Goal: Task Accomplishment & Management: Complete application form

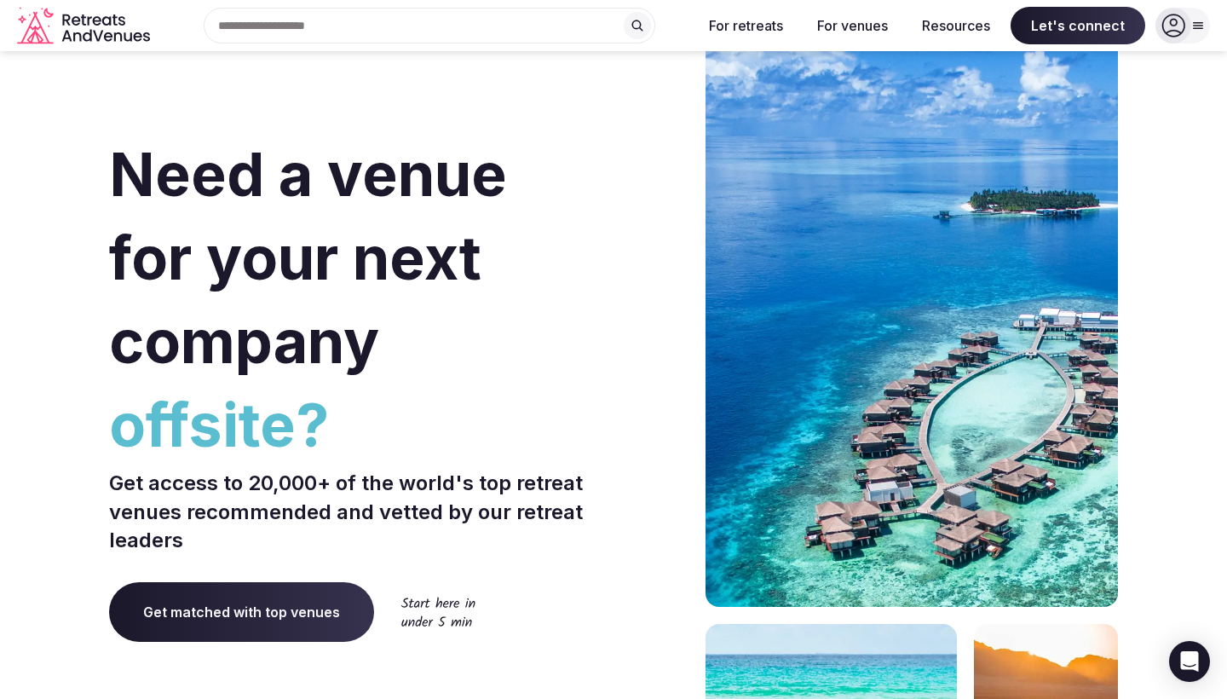
click at [1198, 18] on div at bounding box center [1183, 26] width 55 height 36
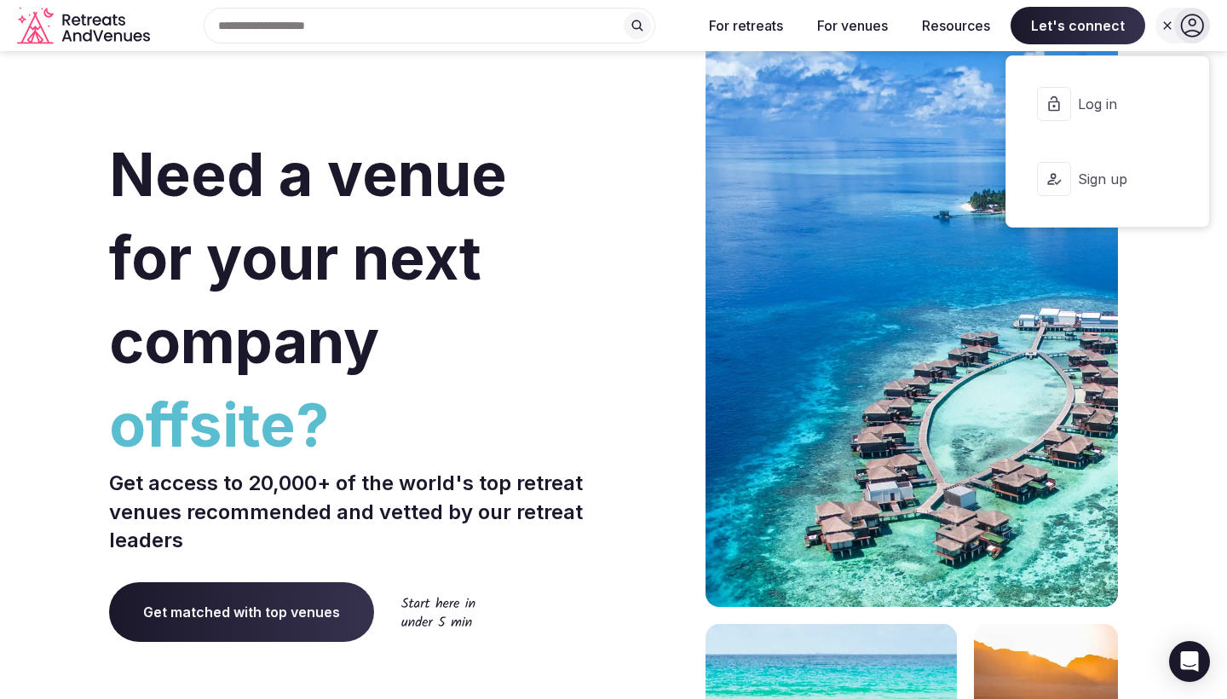
click at [1133, 304] on section "Need a venue for your next company offsite? Get access to 20,000+ of the world'…" at bounding box center [613, 510] width 1227 height 1027
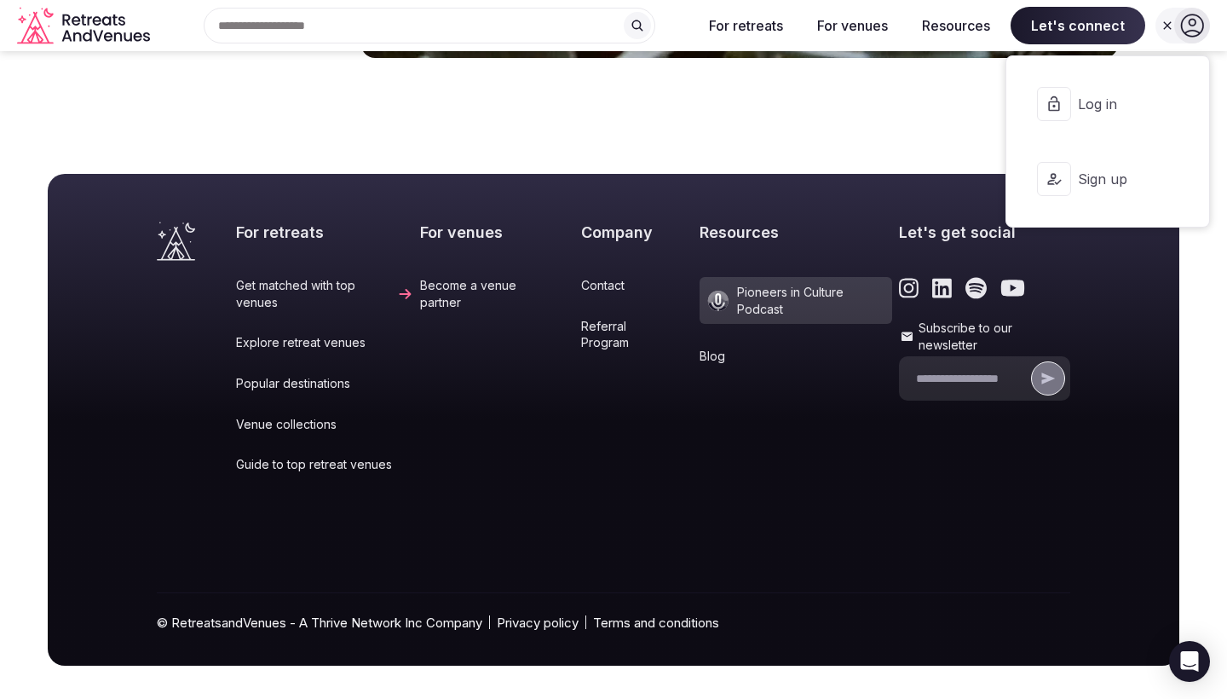
scroll to position [7131, 0]
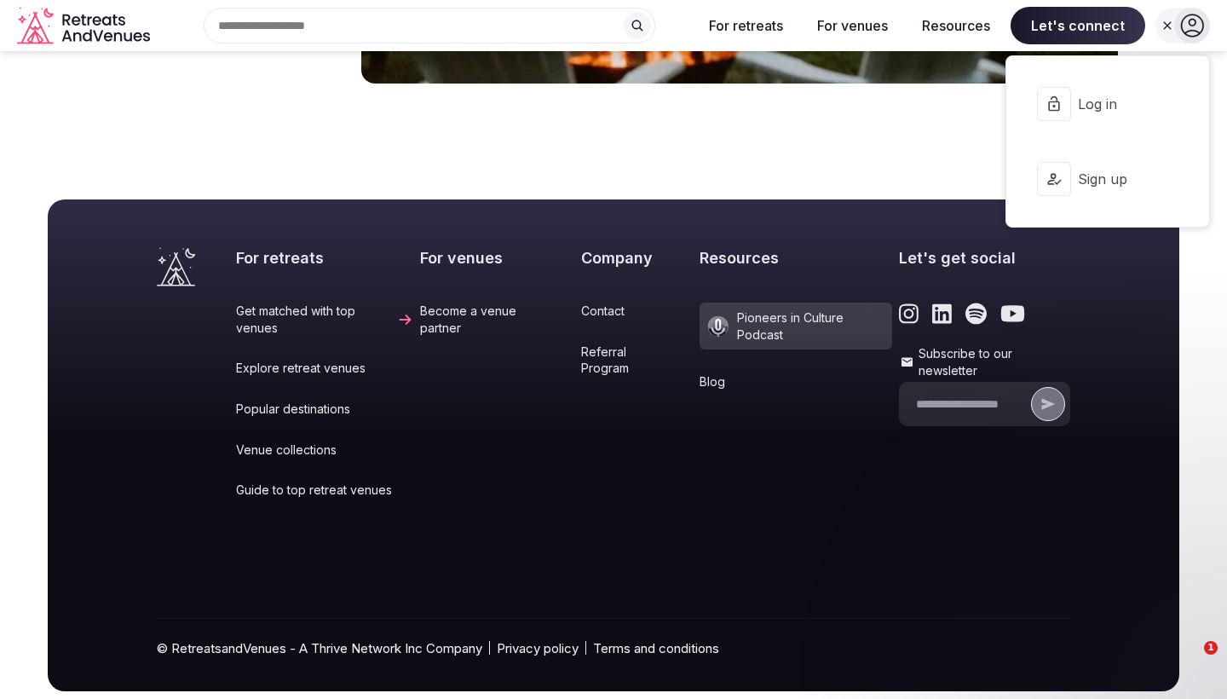
click at [583, 303] on link "Contact" at bounding box center [637, 311] width 112 height 17
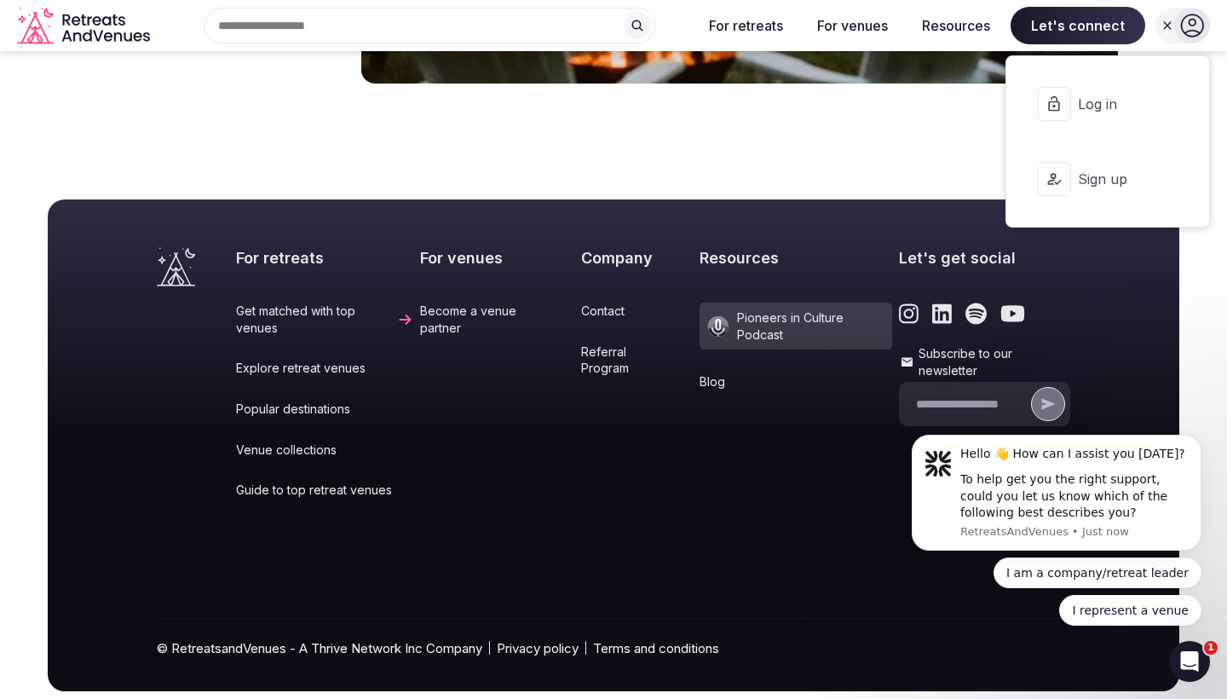
scroll to position [0, 0]
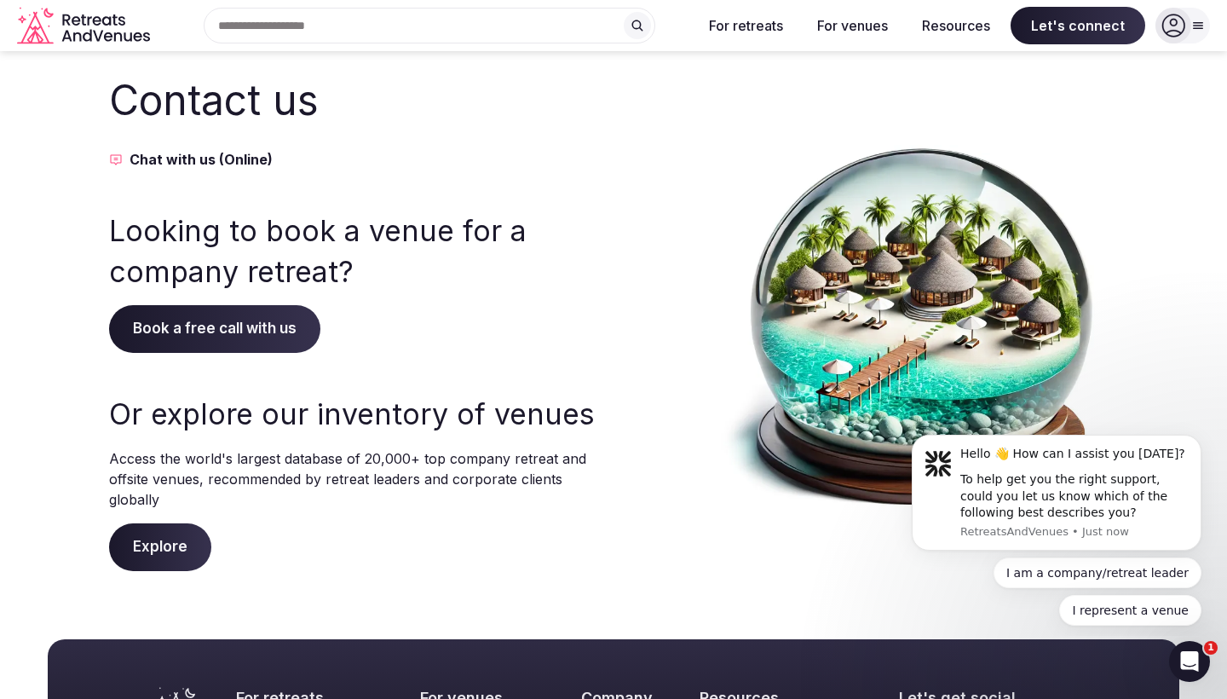
click at [193, 328] on span "Book a free call with us" at bounding box center [214, 329] width 211 height 48
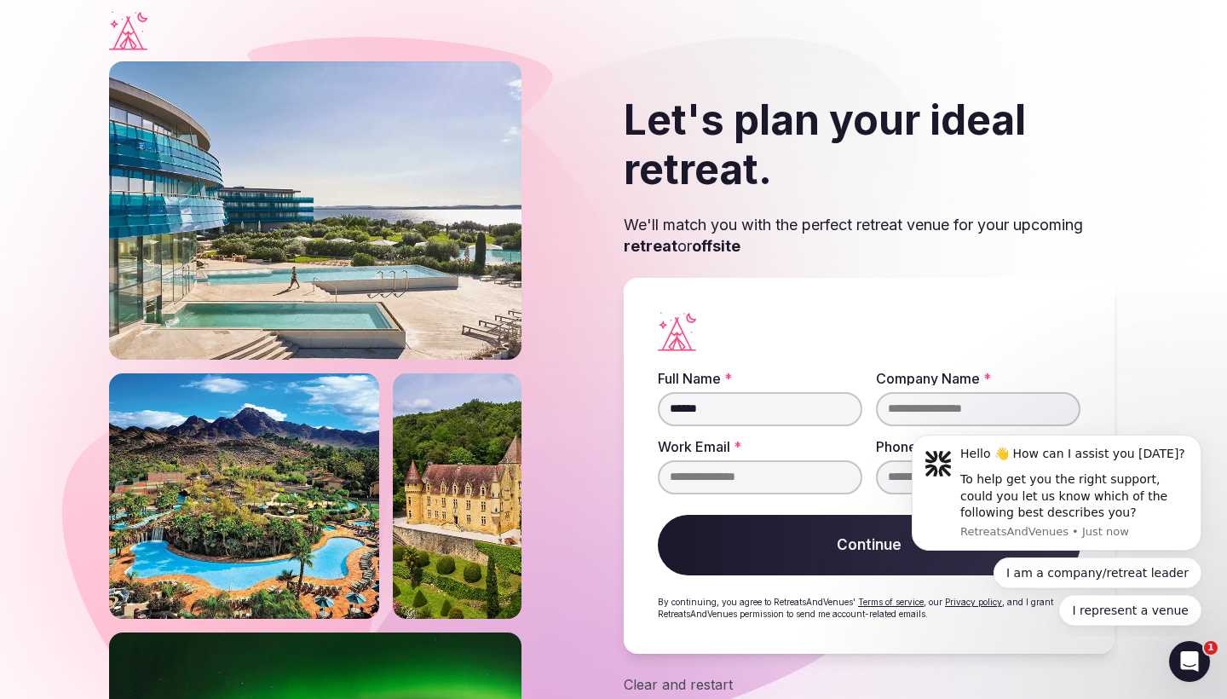
type input "**********"
click at [1190, 441] on button "Dismiss notification" at bounding box center [1197, 440] width 22 height 22
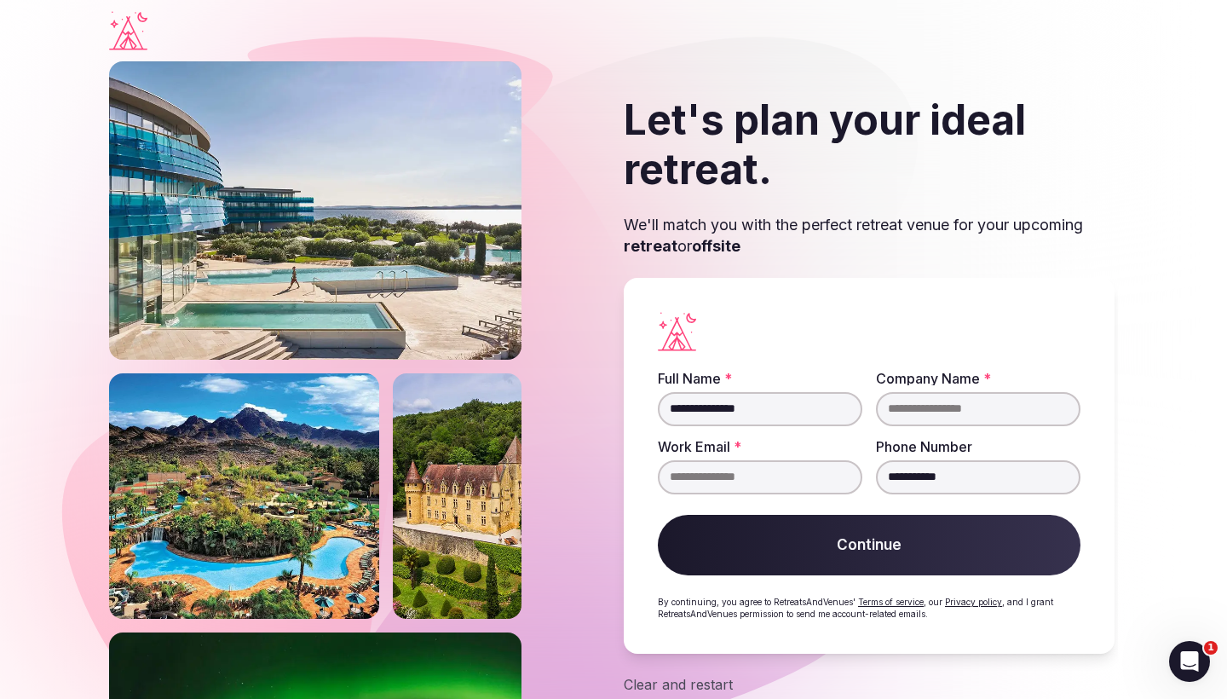
drag, startPoint x: 988, startPoint y: 475, endPoint x: 840, endPoint y: 474, distance: 147.5
type input "**********"
click at [886, 548] on button "Continue" at bounding box center [869, 545] width 423 height 61
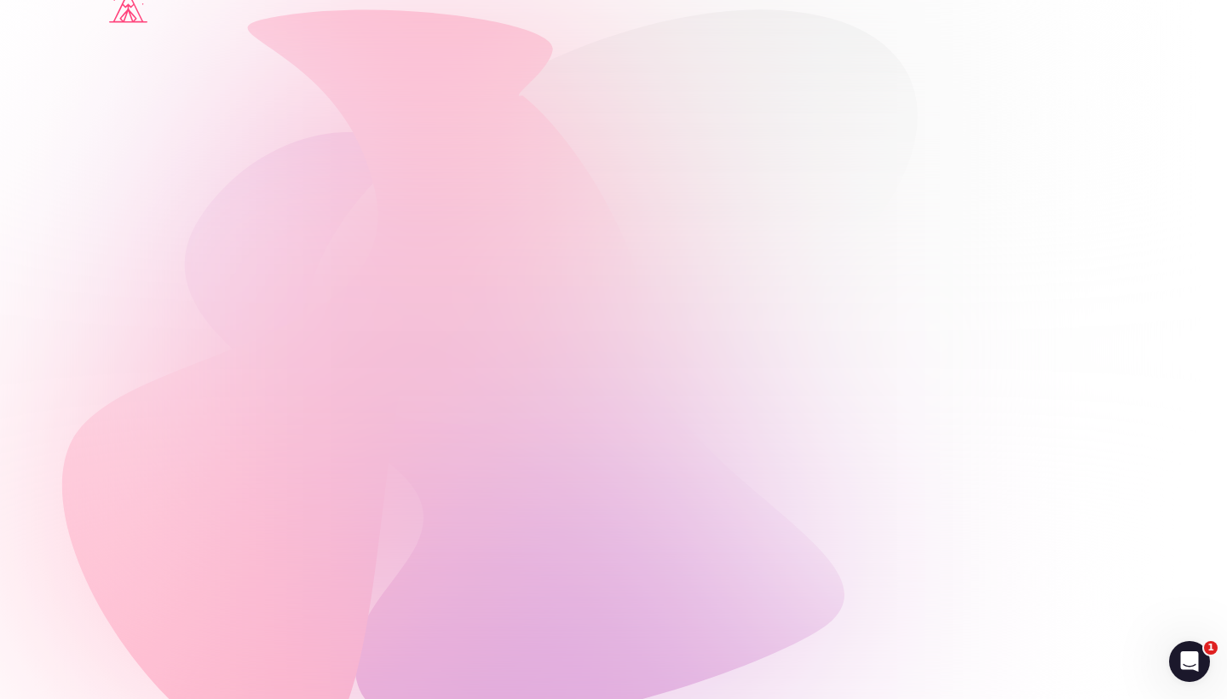
scroll to position [26, 0]
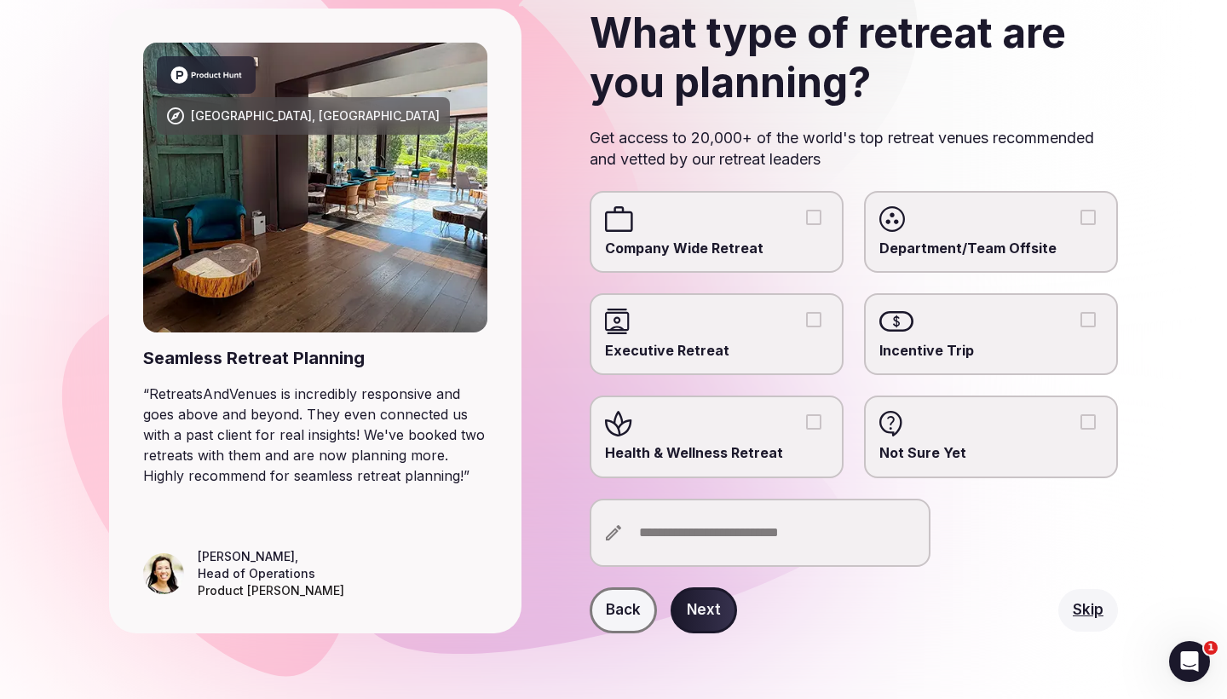
scroll to position [120, 0]
click at [739, 534] on input "text" at bounding box center [760, 533] width 341 height 68
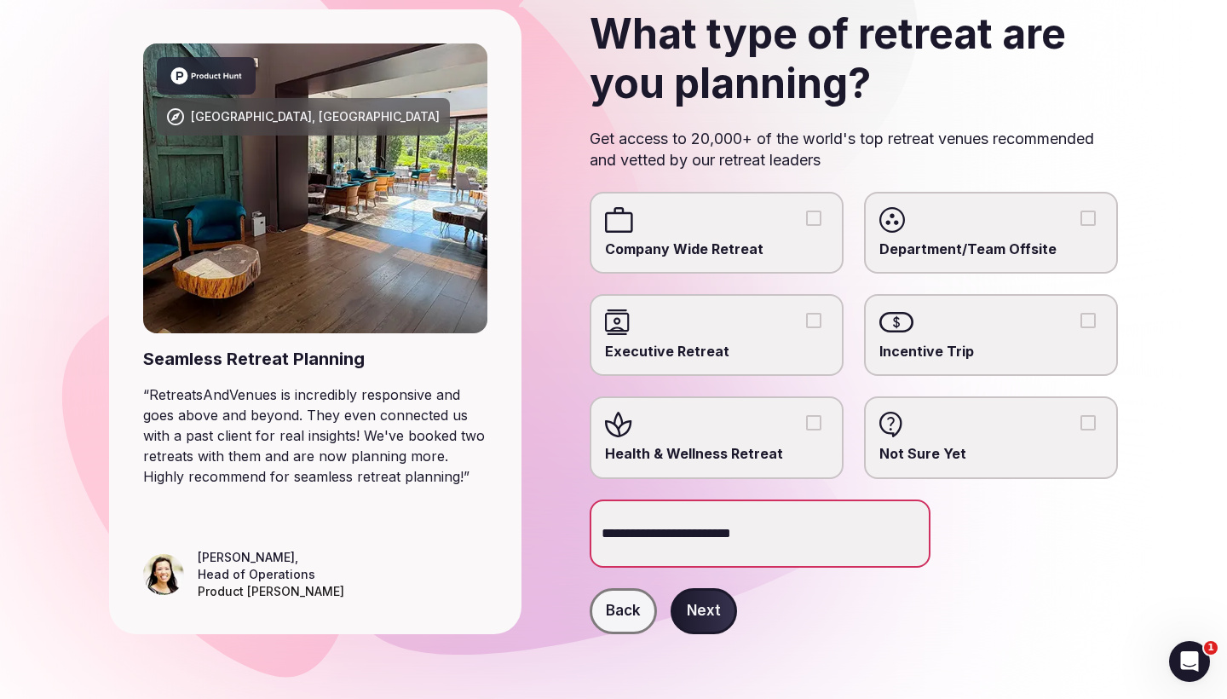
type input "**********"
click at [712, 613] on button "Next" at bounding box center [704, 611] width 66 height 46
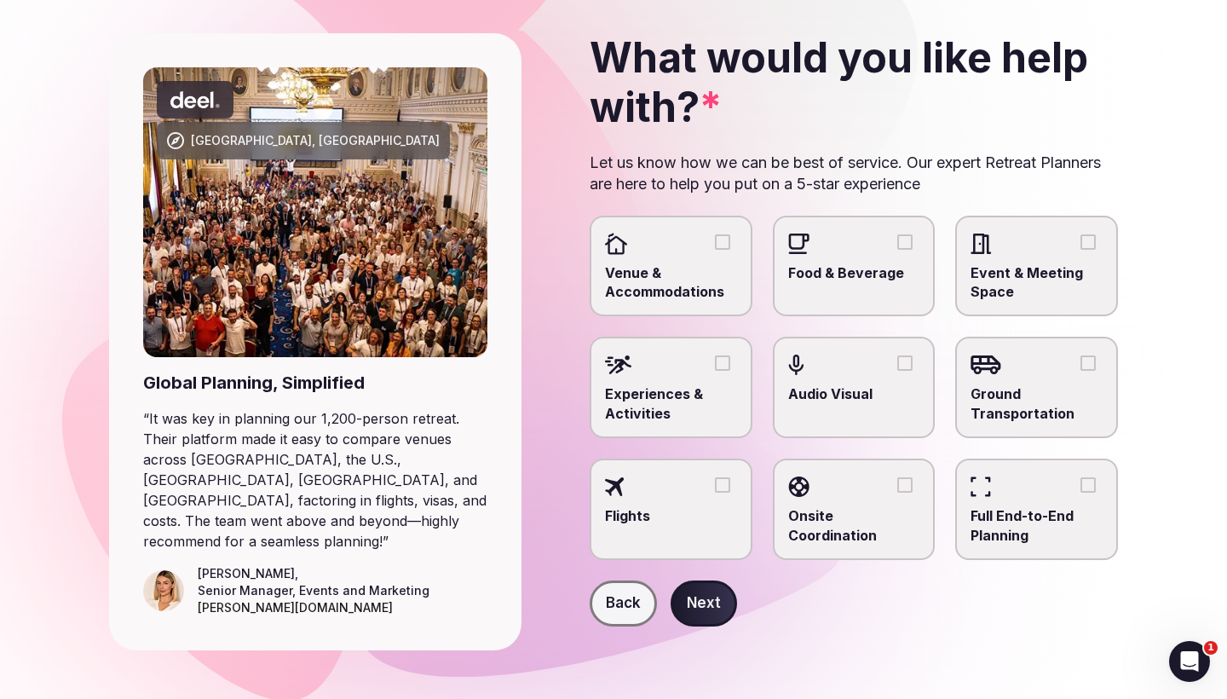
scroll to position [95, 0]
click at [1065, 487] on div at bounding box center [1037, 488] width 132 height 26
click at [1081, 487] on button "Full End-to-End Planning" at bounding box center [1088, 485] width 15 height 15
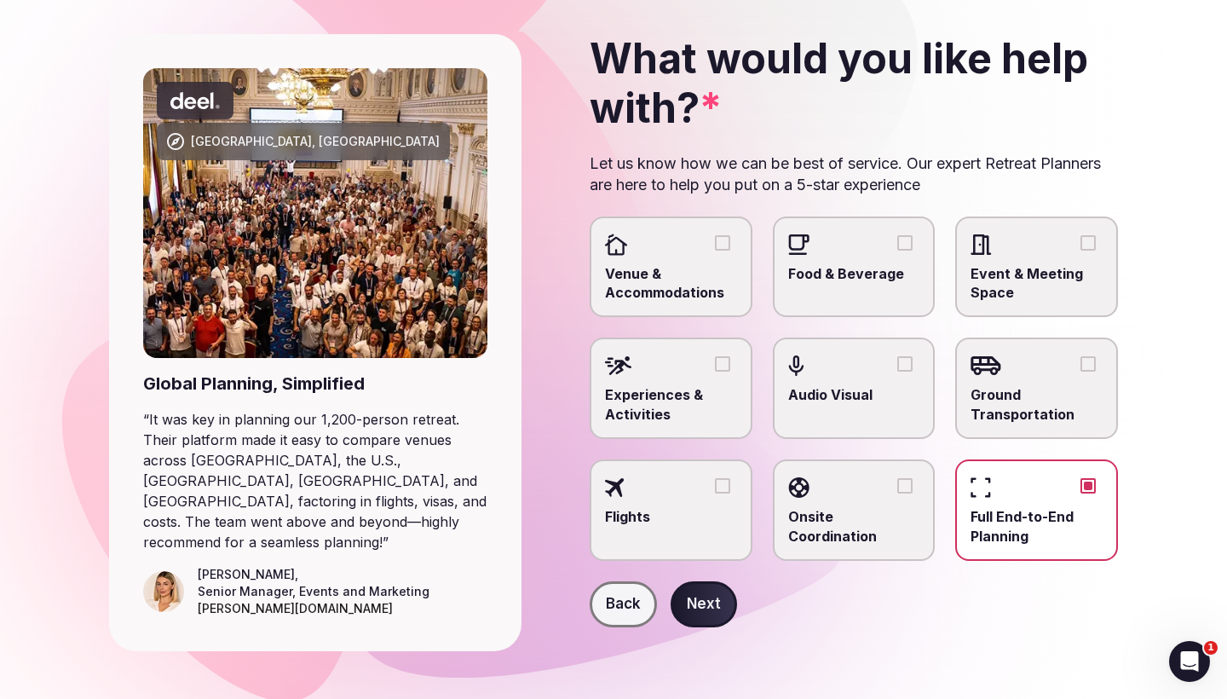
click at [707, 607] on button "Next" at bounding box center [704, 604] width 66 height 46
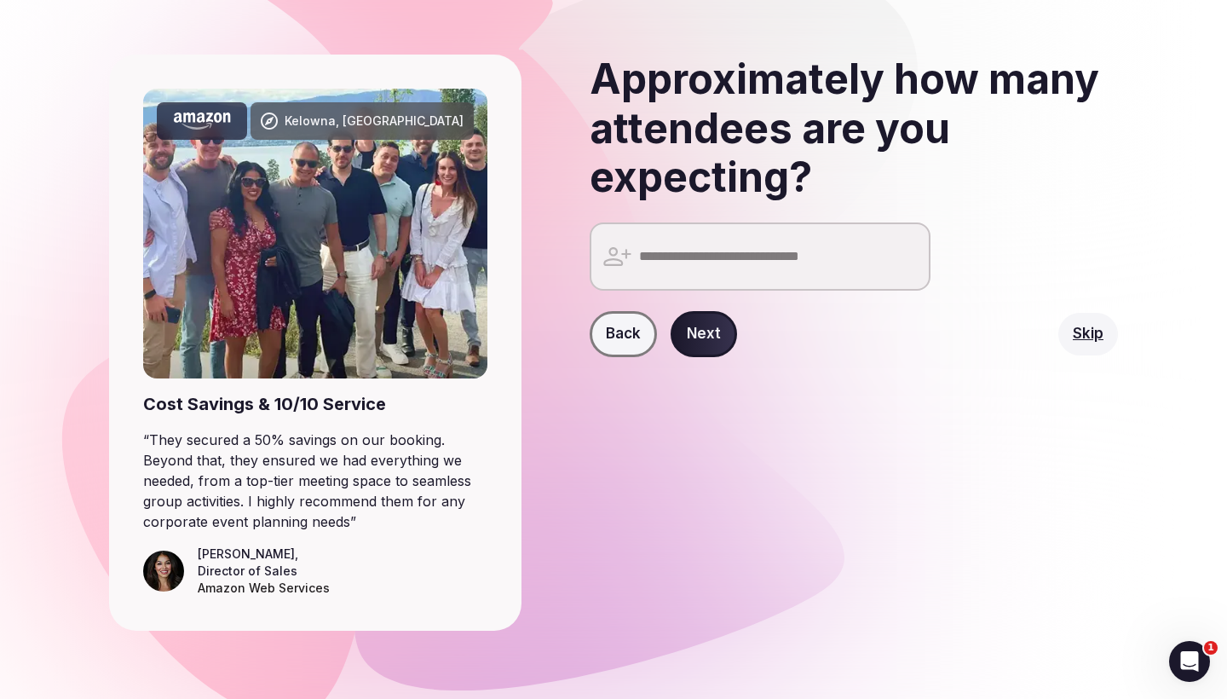
scroll to position [75, 0]
click at [624, 320] on button "Back" at bounding box center [623, 334] width 67 height 46
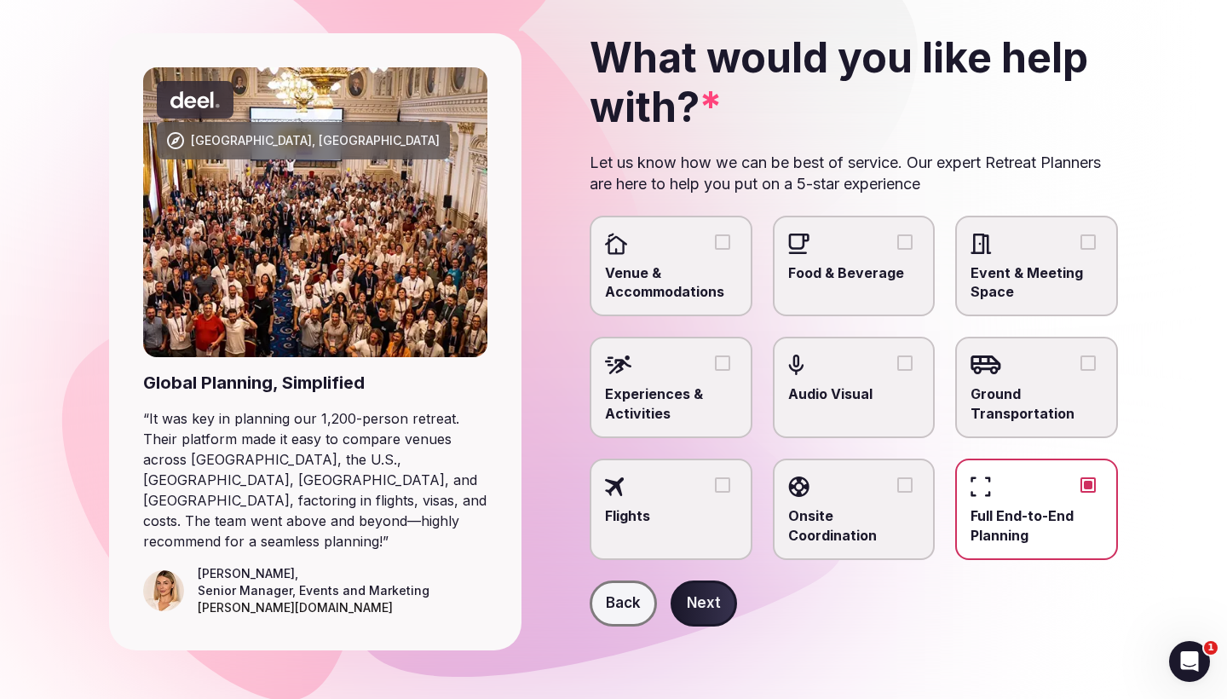
scroll to position [95, 0]
click at [612, 600] on button "Back" at bounding box center [623, 604] width 67 height 46
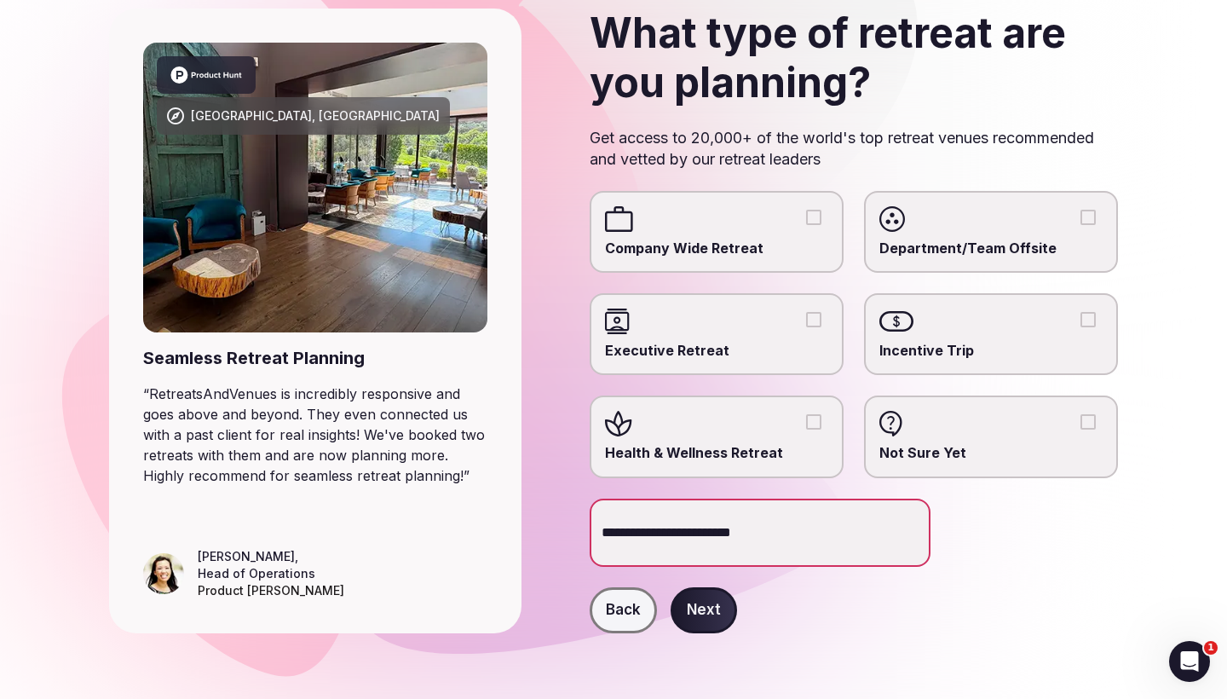
click at [621, 609] on button "Back" at bounding box center [623, 610] width 67 height 46
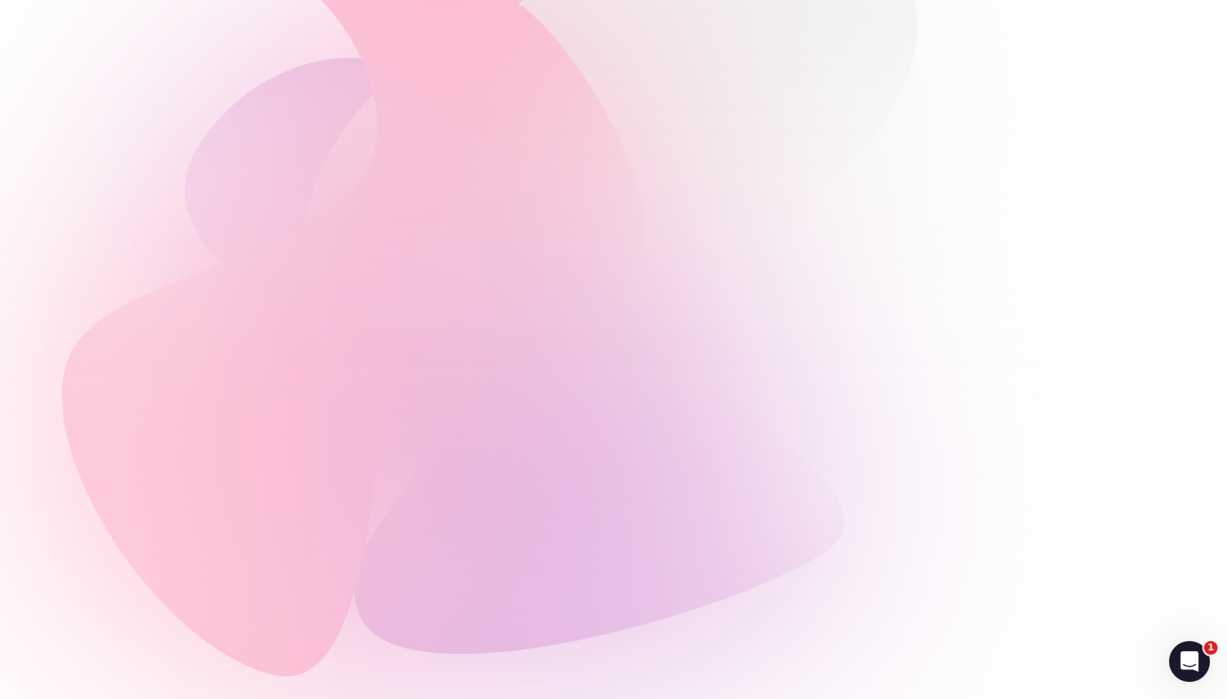
scroll to position [120, 0]
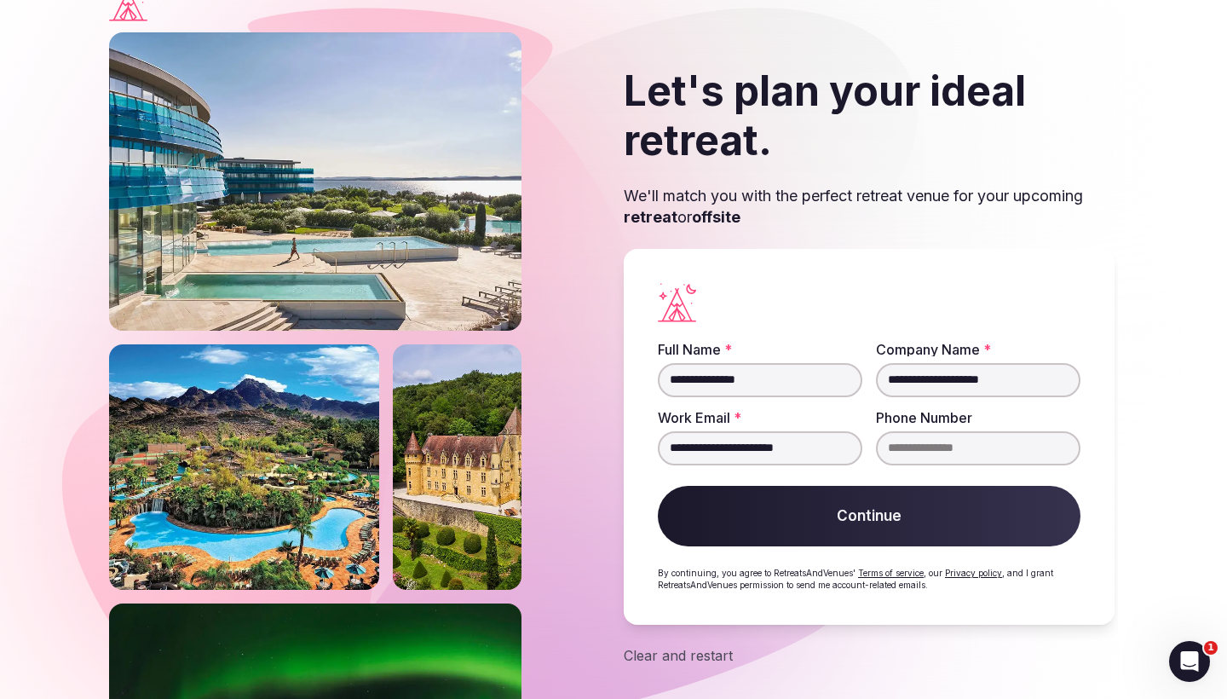
scroll to position [28, 0]
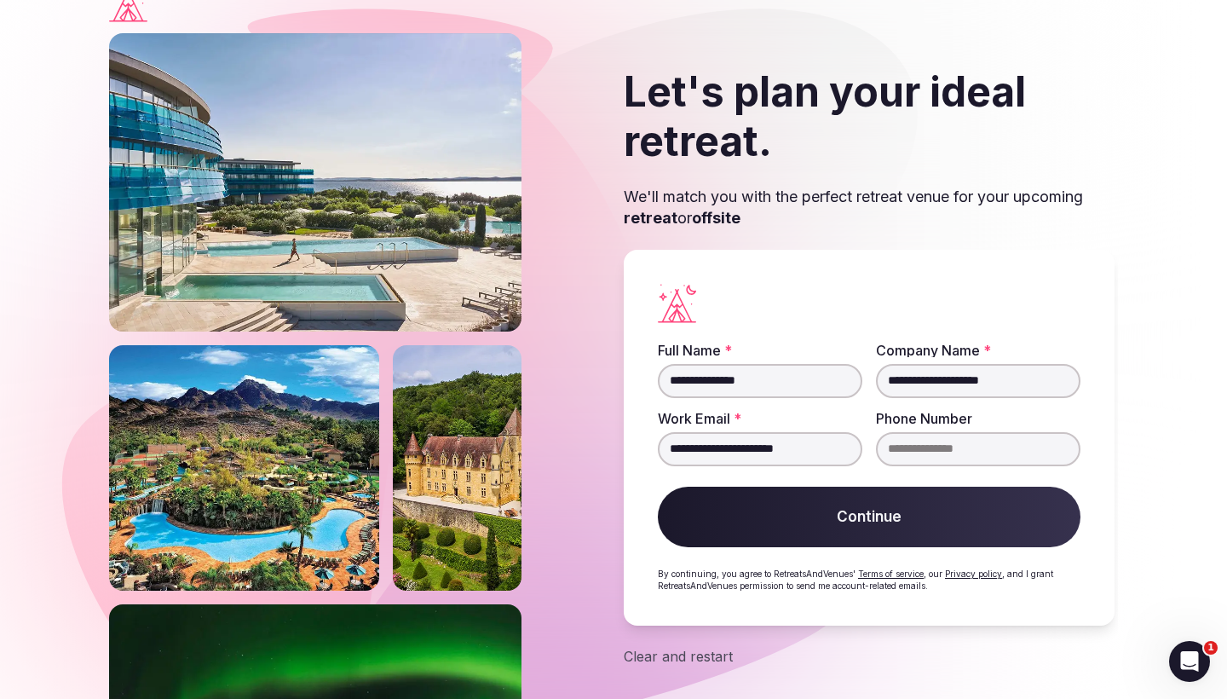
click at [677, 659] on div "Clear and restart" at bounding box center [869, 656] width 491 height 20
click at [673, 655] on div "Clear and restart" at bounding box center [869, 656] width 491 height 20
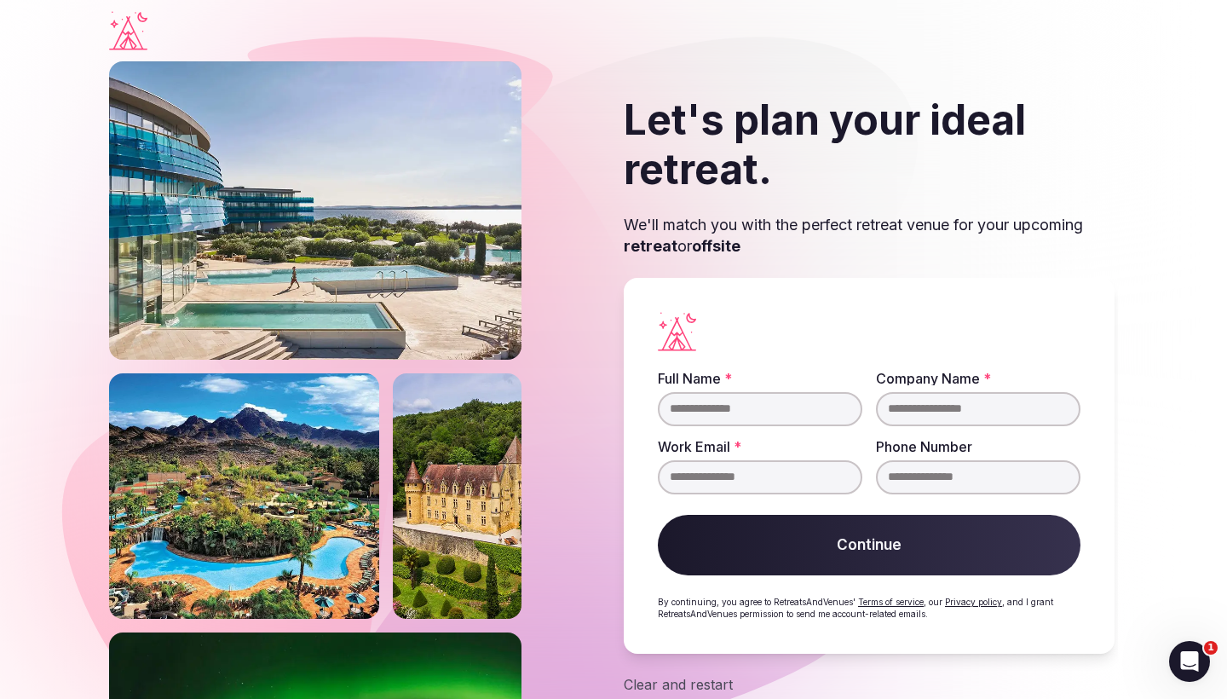
scroll to position [0, 0]
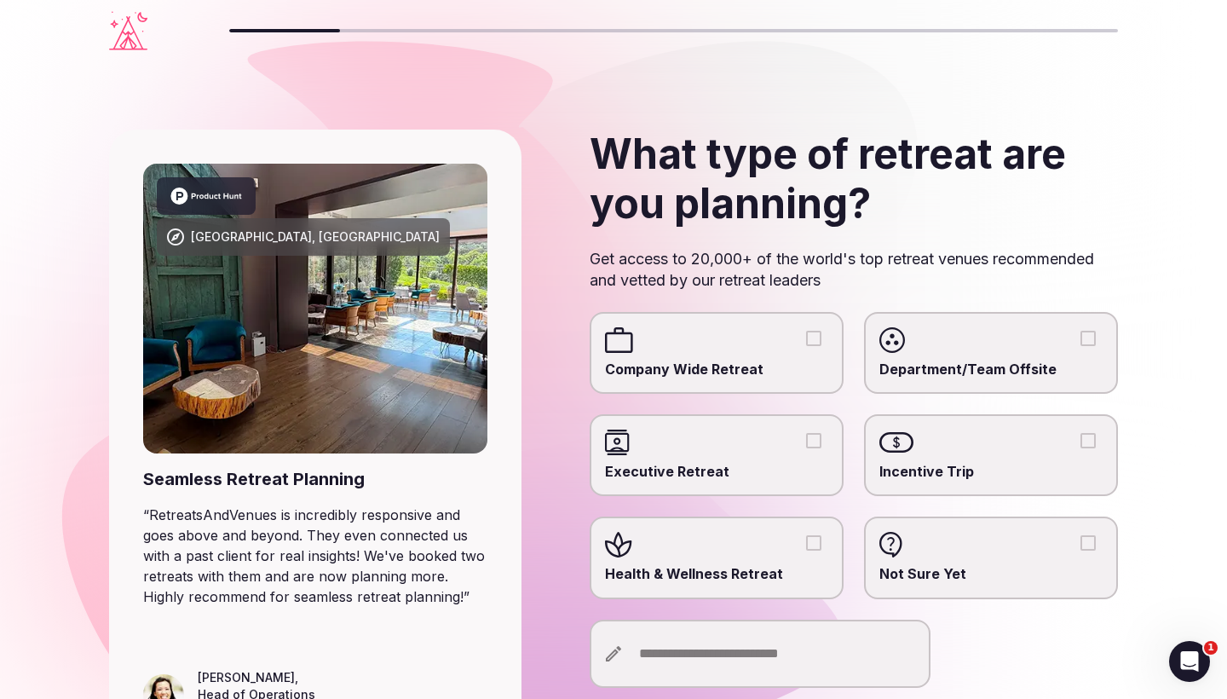
click at [124, 35] on icon "Visit the homepage" at bounding box center [128, 30] width 38 height 39
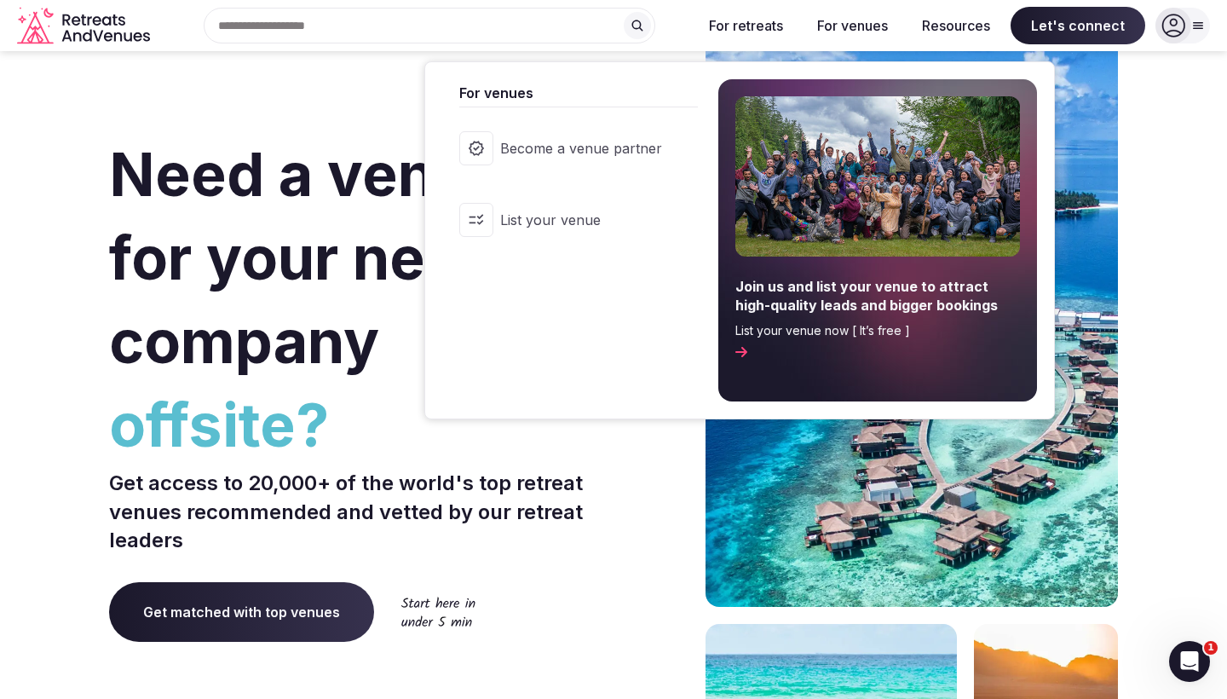
click at [644, 229] on span "List your venue" at bounding box center [581, 220] width 162 height 19
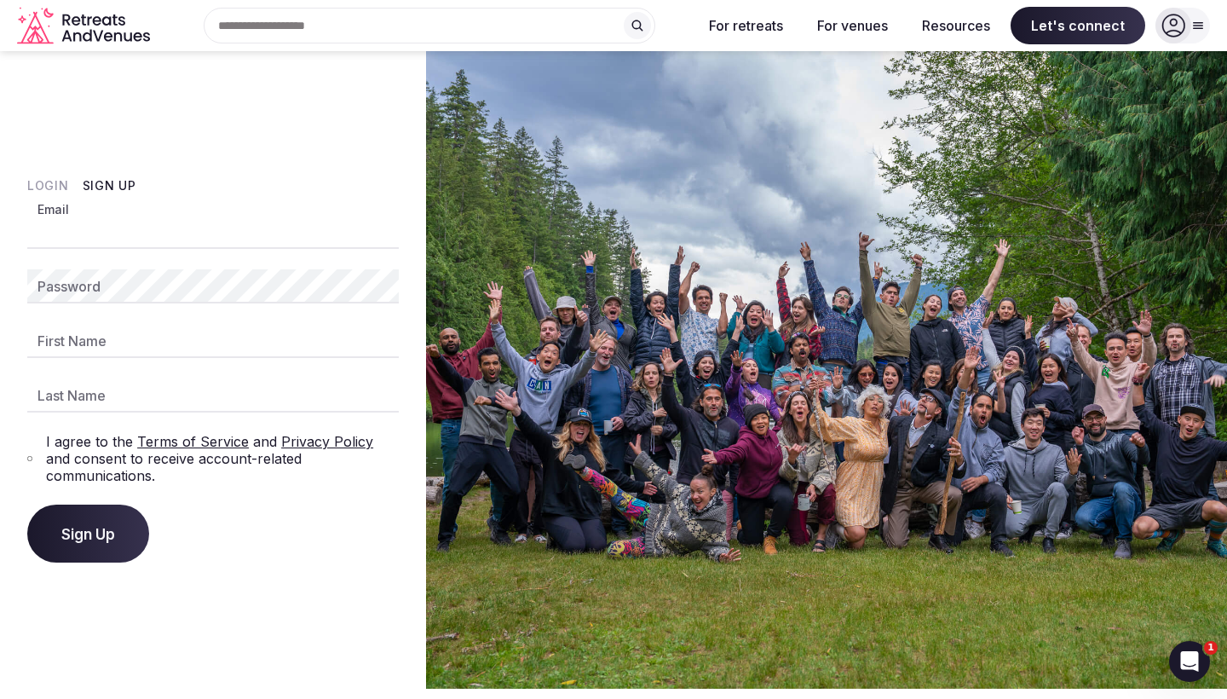
click at [208, 238] on input "Email" at bounding box center [213, 232] width 372 height 34
type input "**********"
click at [122, 292] on div "Password" at bounding box center [213, 286] width 372 height 34
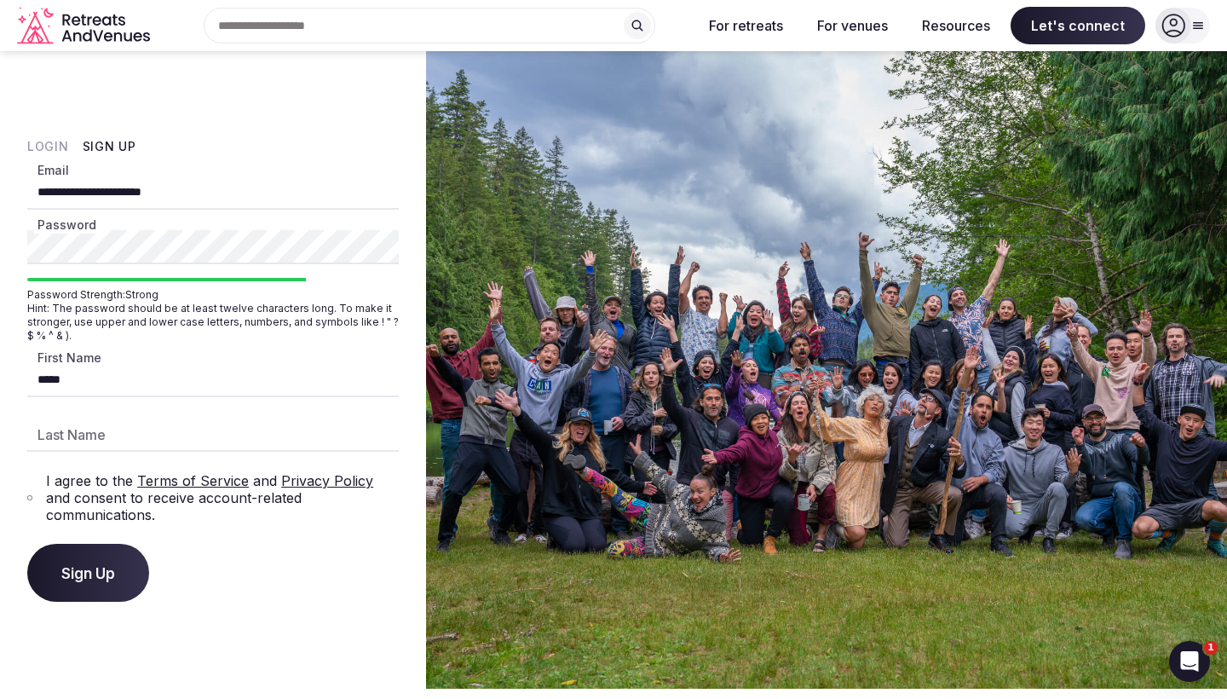
type input "*****"
type input "*********"
click at [88, 572] on span "Sign Up" at bounding box center [88, 572] width 54 height 17
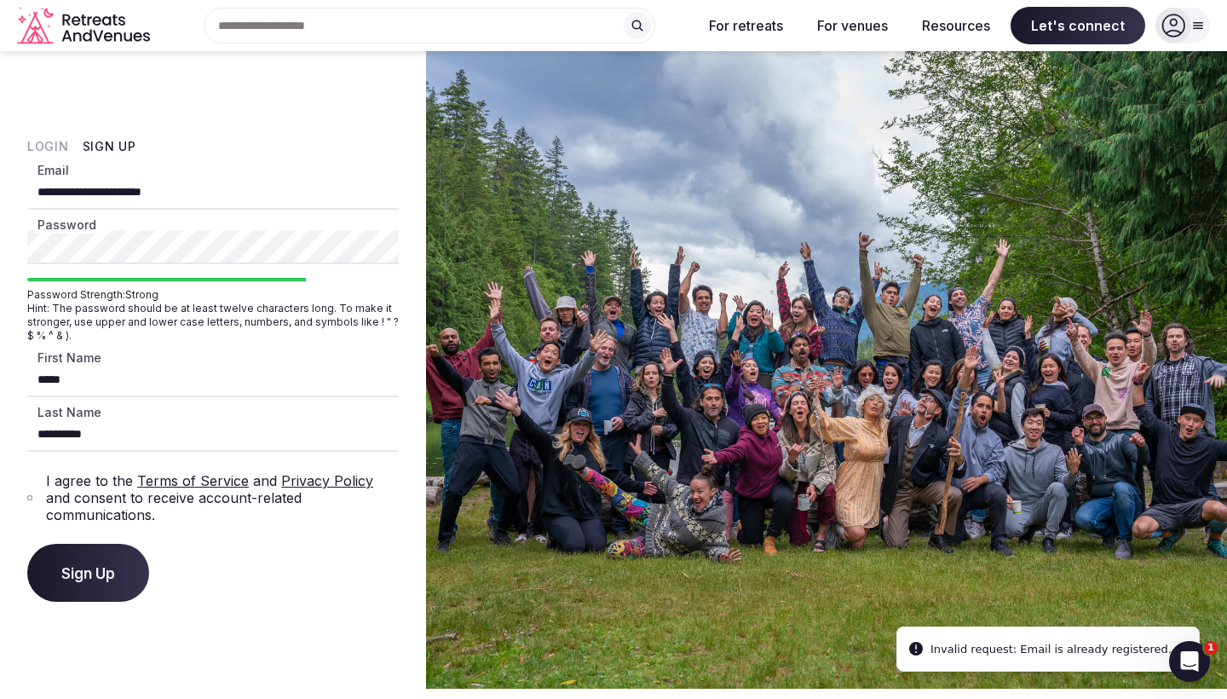
click at [41, 154] on button "Login" at bounding box center [48, 146] width 42 height 17
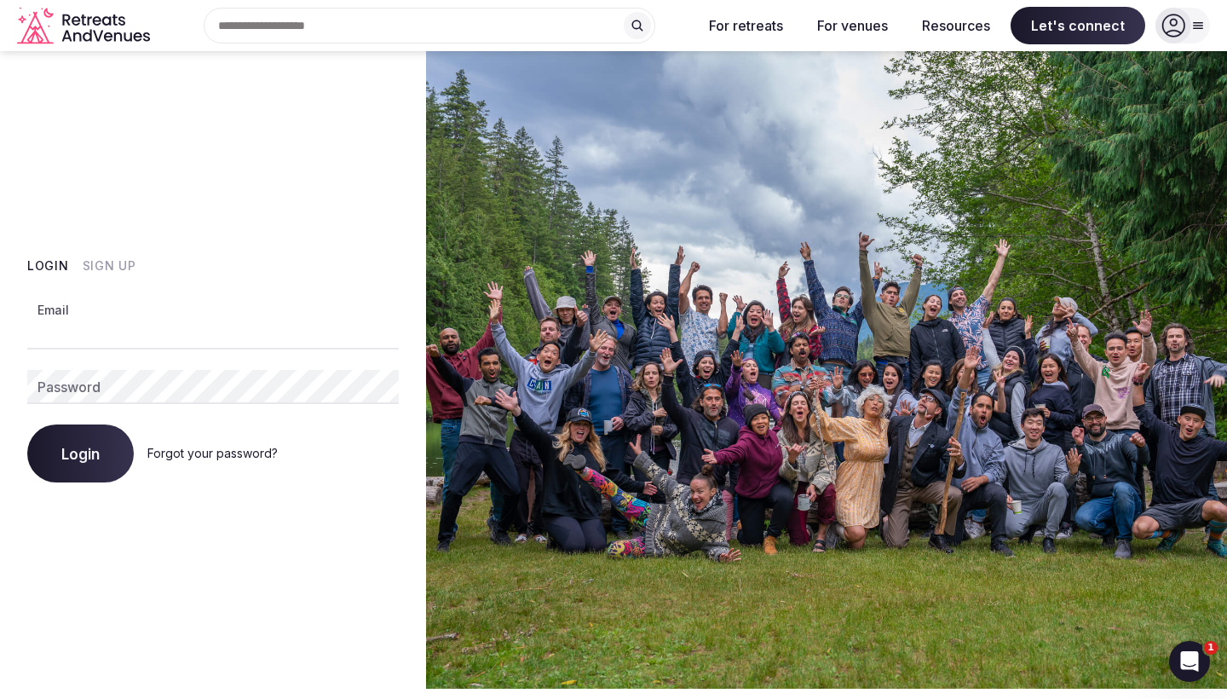
type input "**********"
click at [80, 453] on button "Login" at bounding box center [80, 453] width 107 height 58
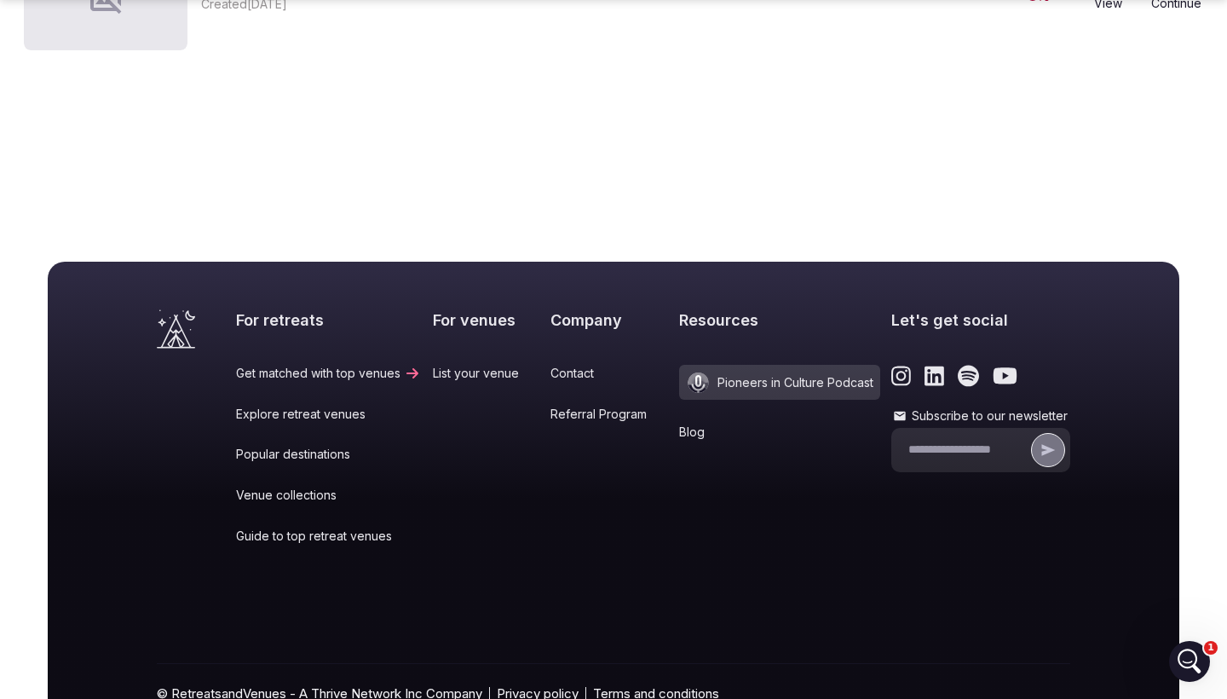
scroll to position [257, 0]
click at [453, 381] on link "List your venue" at bounding box center [486, 373] width 107 height 17
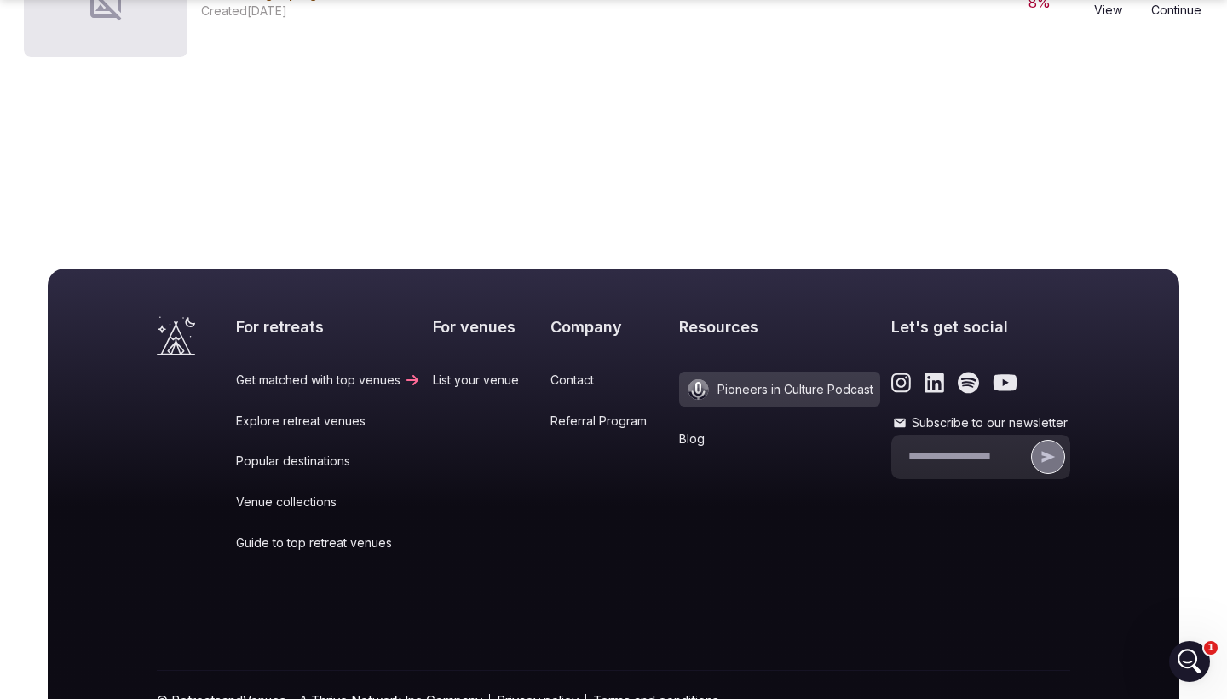
scroll to position [257, 0]
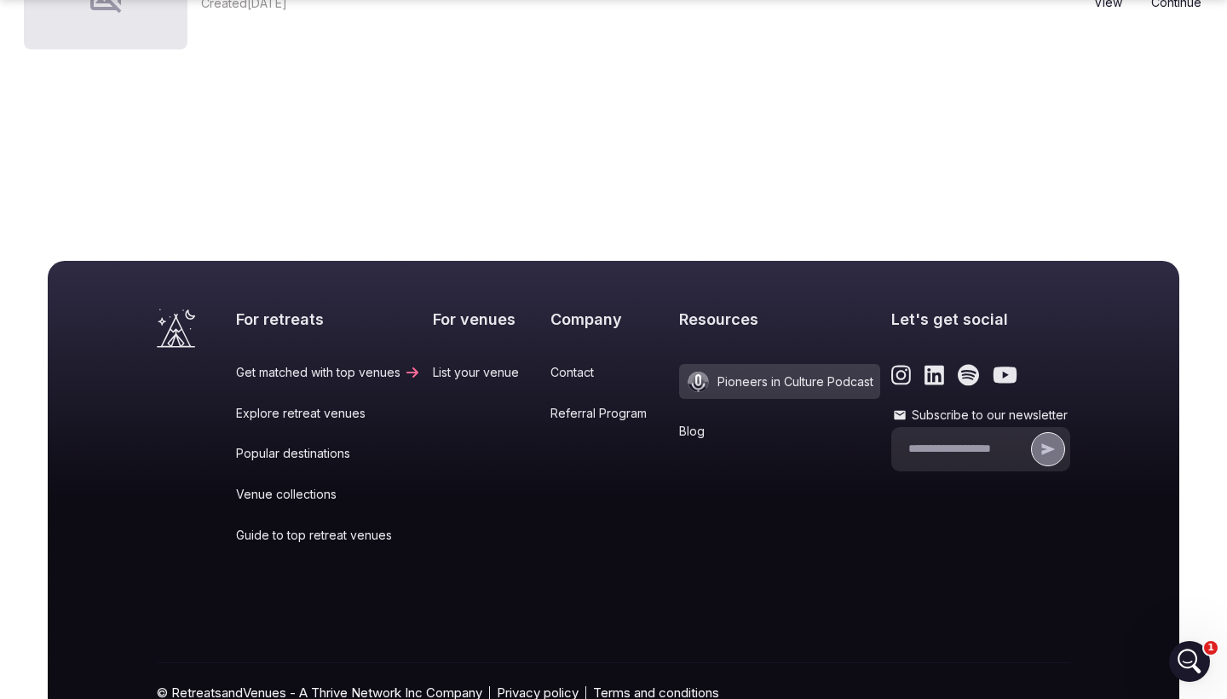
click at [551, 364] on link "Contact" at bounding box center [609, 372] width 117 height 17
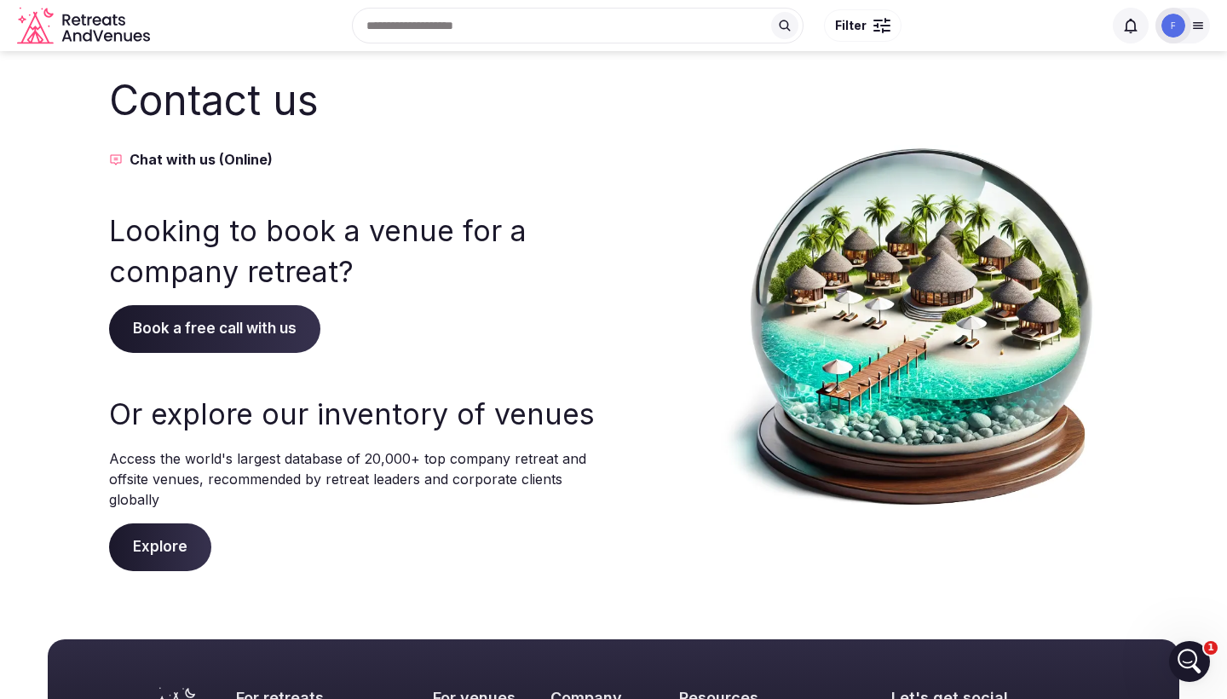
click at [234, 321] on span "Book a free call with us" at bounding box center [214, 329] width 211 height 48
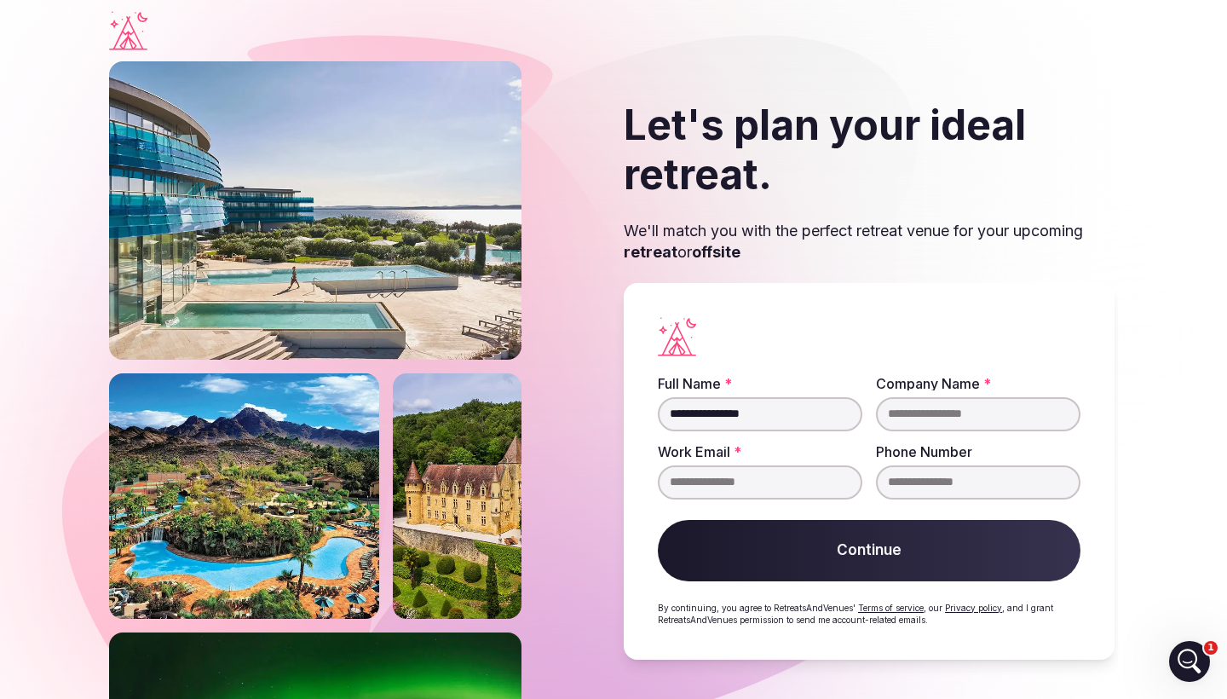
type input "**********"
drag, startPoint x: 1041, startPoint y: 413, endPoint x: 835, endPoint y: 413, distance: 205.4
click at [835, 413] on fieldset "**********" at bounding box center [869, 438] width 423 height 123
click at [722, 487] on input "Work Email *" at bounding box center [760, 482] width 205 height 34
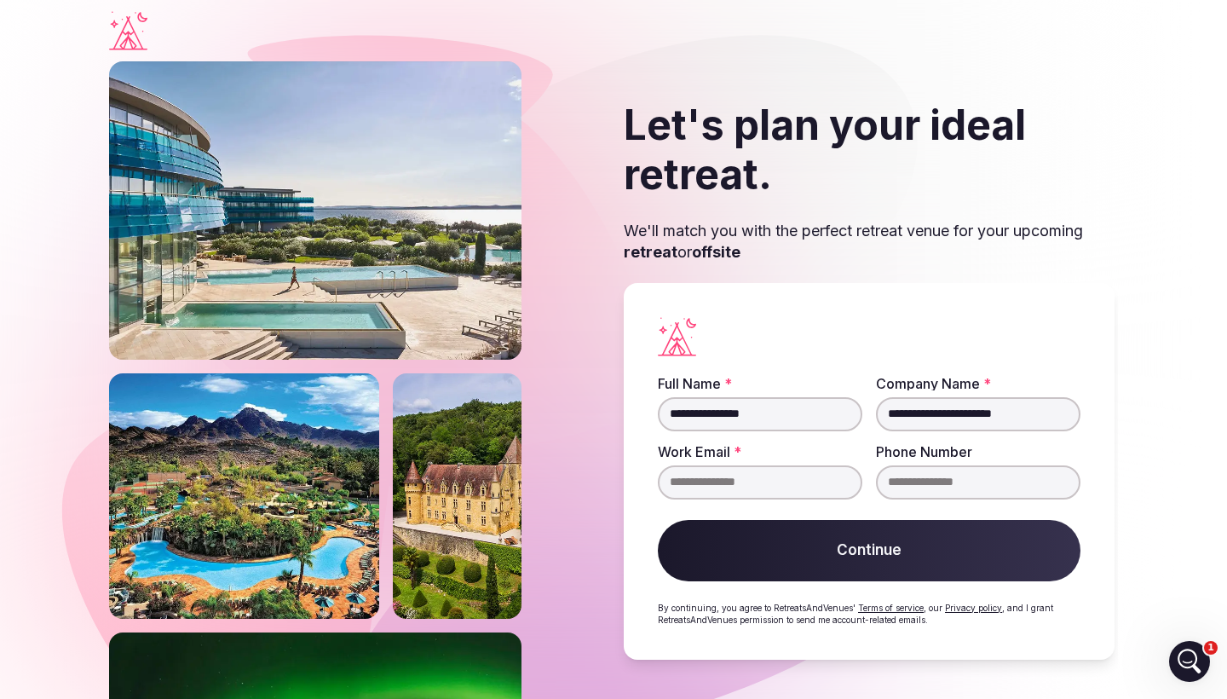
paste input "**********"
type input "**********"
click at [966, 414] on input "**********" at bounding box center [978, 414] width 205 height 34
click at [965, 414] on input "**********" at bounding box center [978, 414] width 205 height 34
type input "**********"
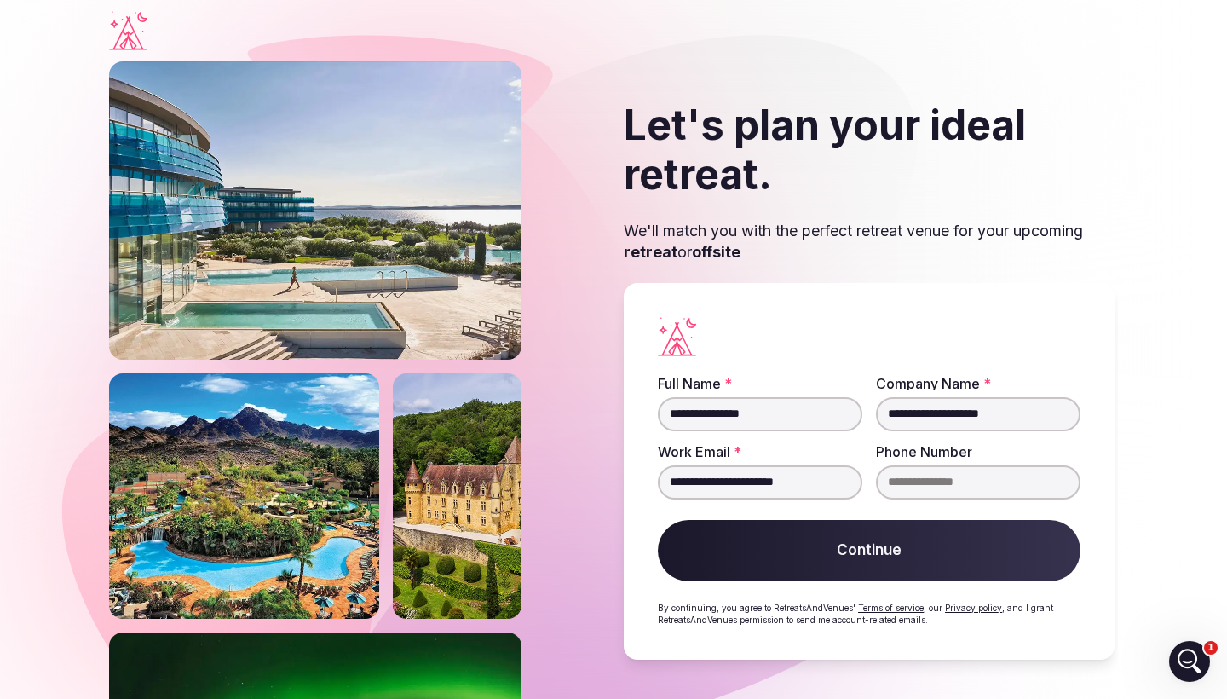
click at [857, 558] on button "Continue" at bounding box center [869, 550] width 423 height 61
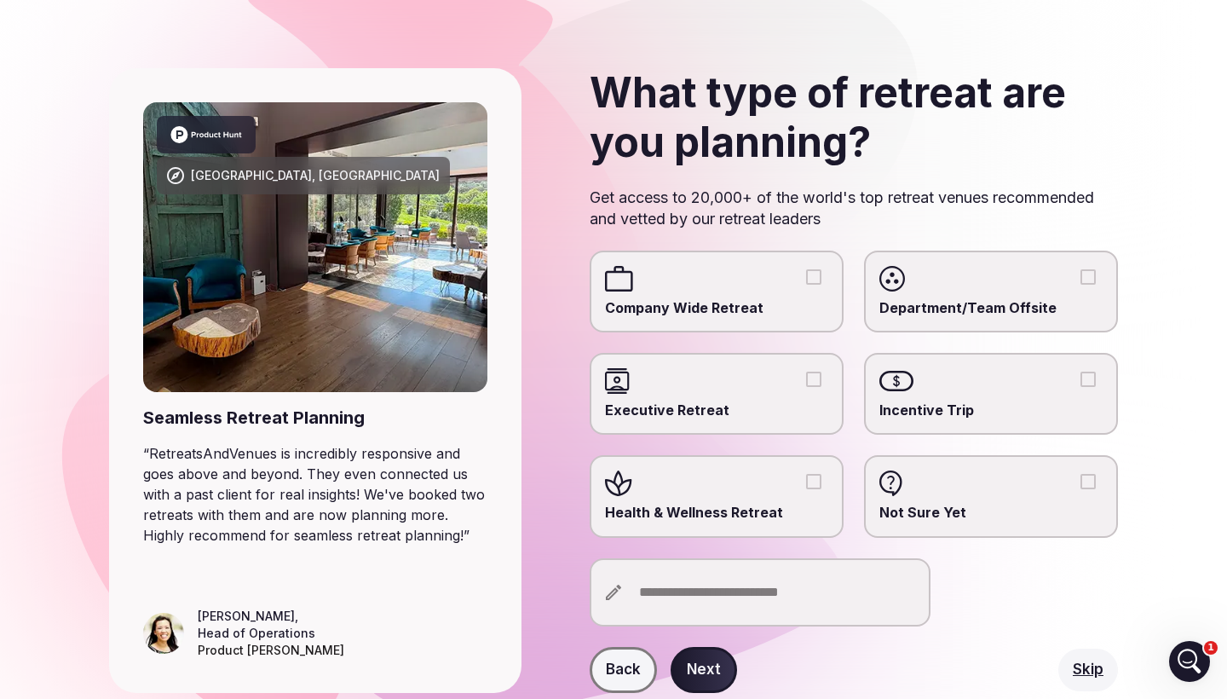
scroll to position [64, 0]
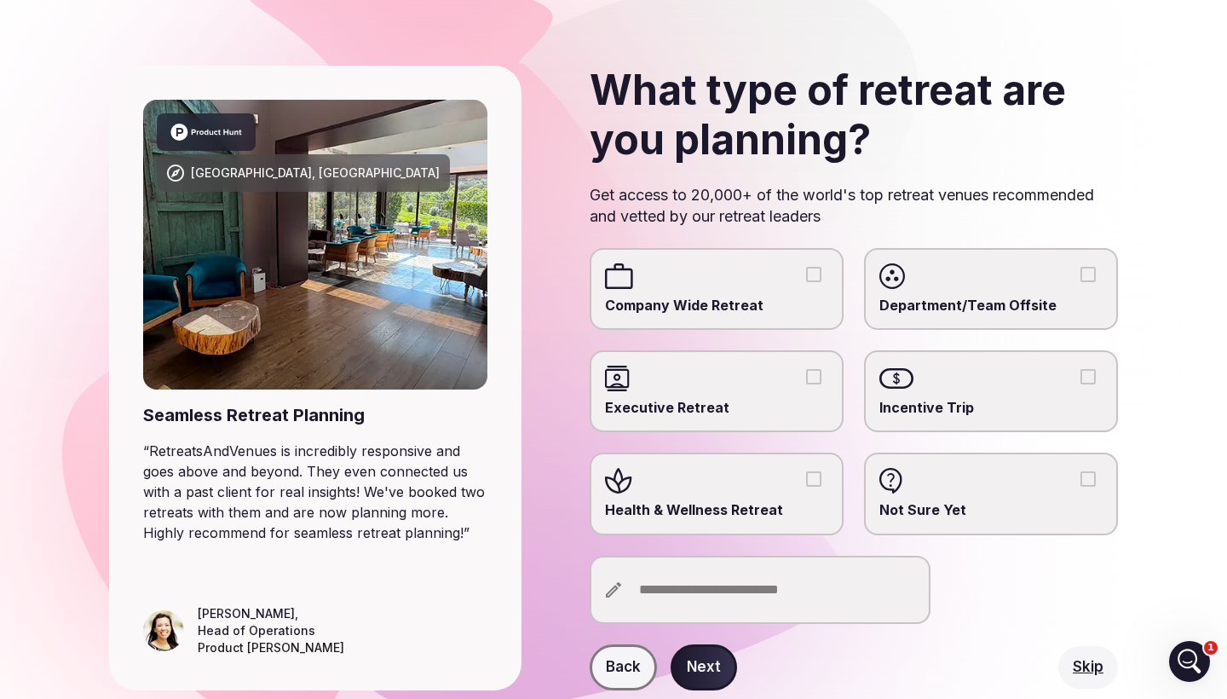
click at [971, 494] on label "Not Sure Yet" at bounding box center [991, 494] width 254 height 82
click at [1081, 487] on button "Not Sure Yet" at bounding box center [1088, 478] width 15 height 15
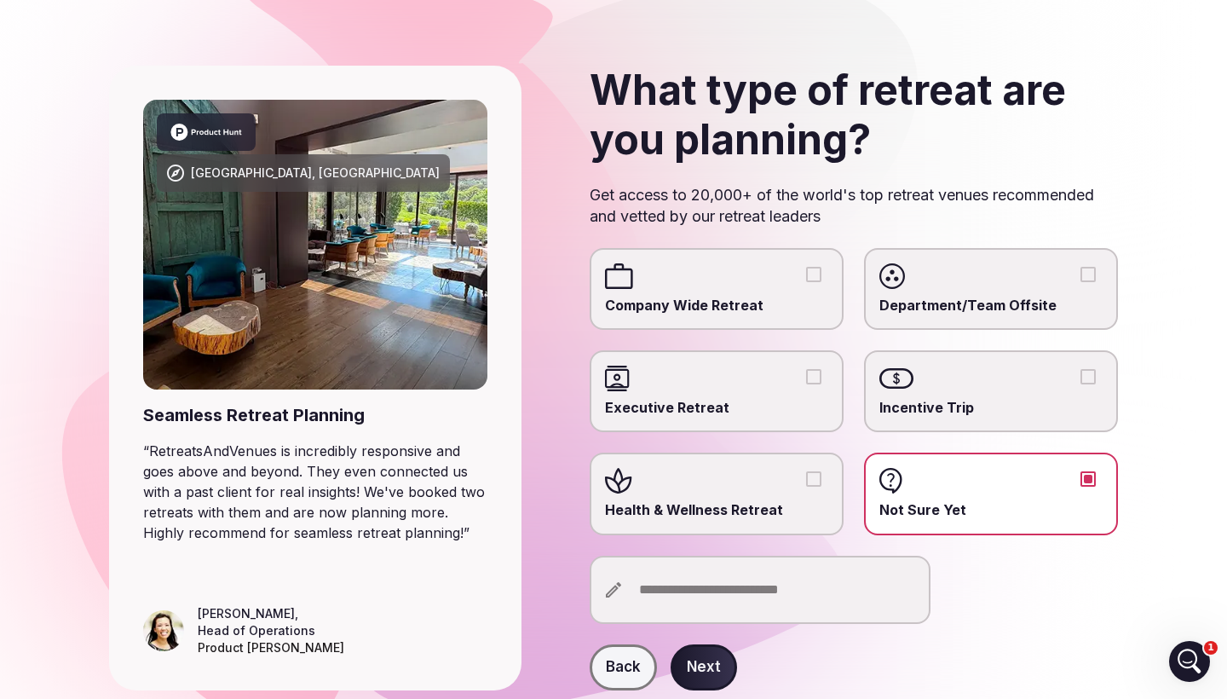
click at [715, 662] on button "Next" at bounding box center [704, 667] width 66 height 46
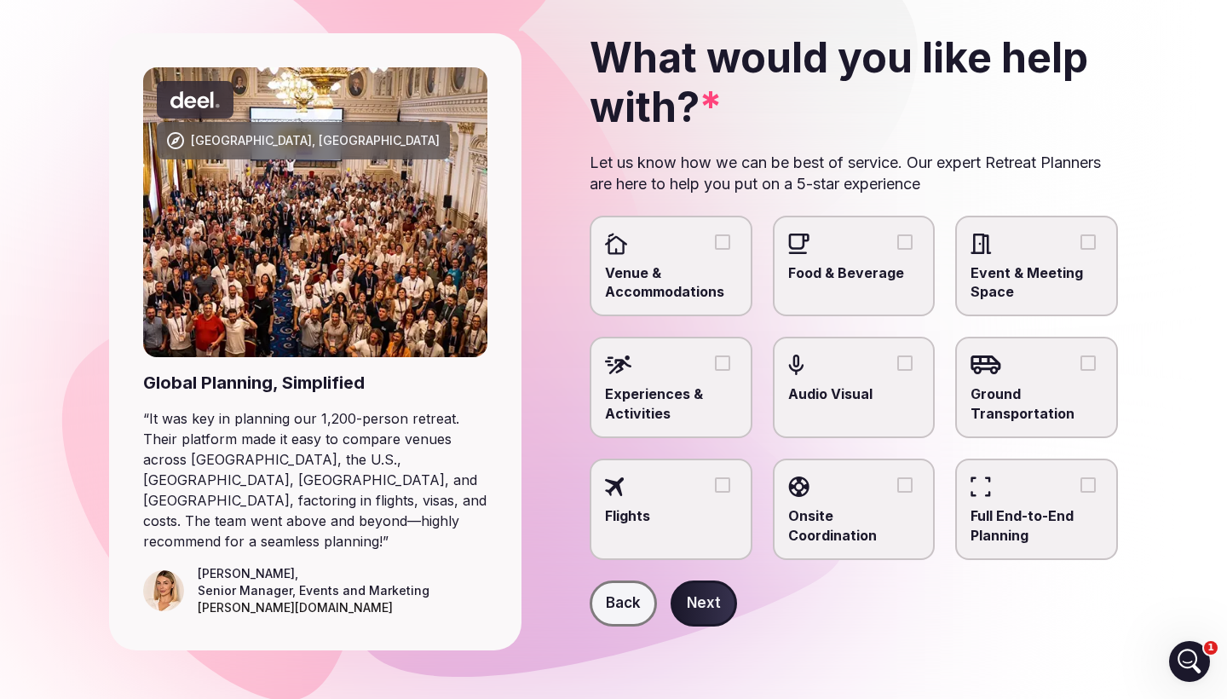
scroll to position [95, 0]
click at [1096, 464] on label "Full End-to-End Planning" at bounding box center [1036, 509] width 163 height 101
click at [1096, 478] on button "Full End-to-End Planning" at bounding box center [1088, 485] width 15 height 15
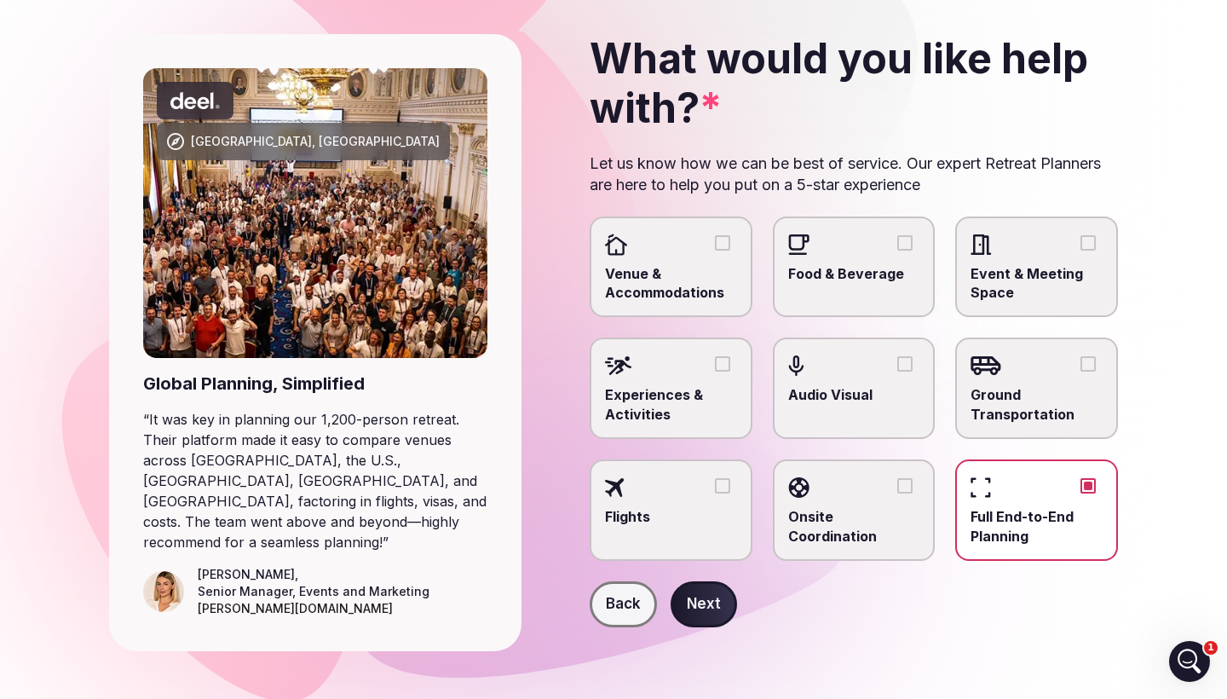
click at [694, 593] on button "Next" at bounding box center [704, 604] width 66 height 46
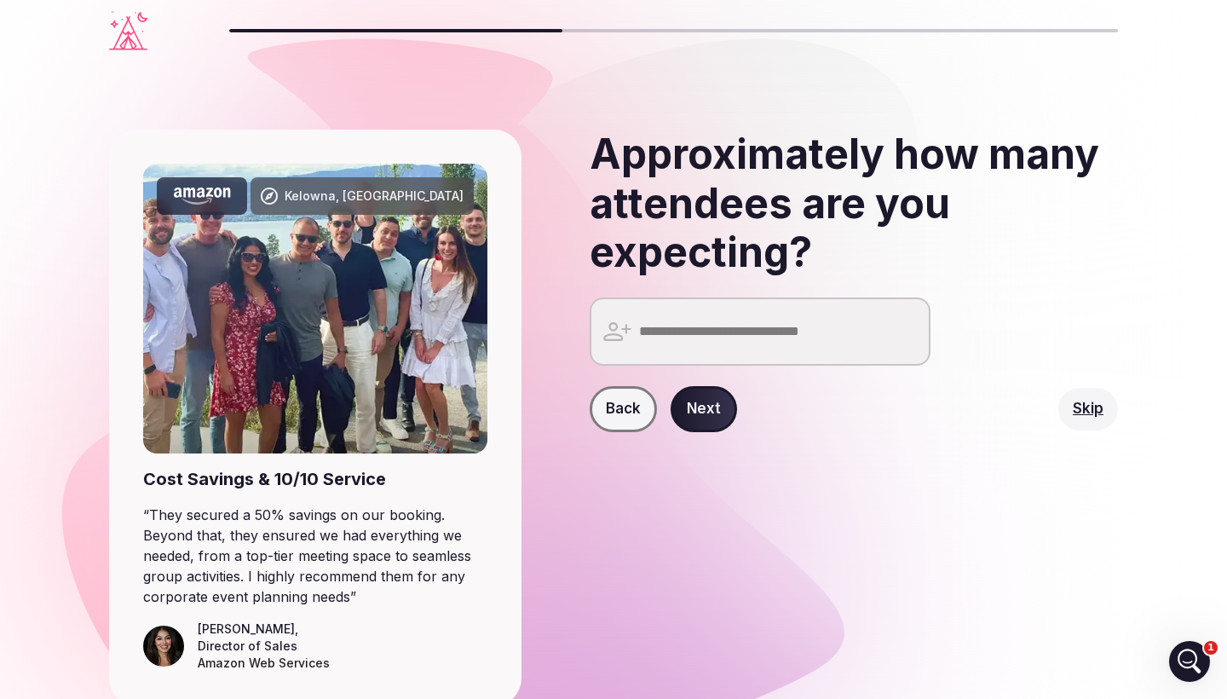
click at [701, 401] on button "Next" at bounding box center [704, 409] width 66 height 46
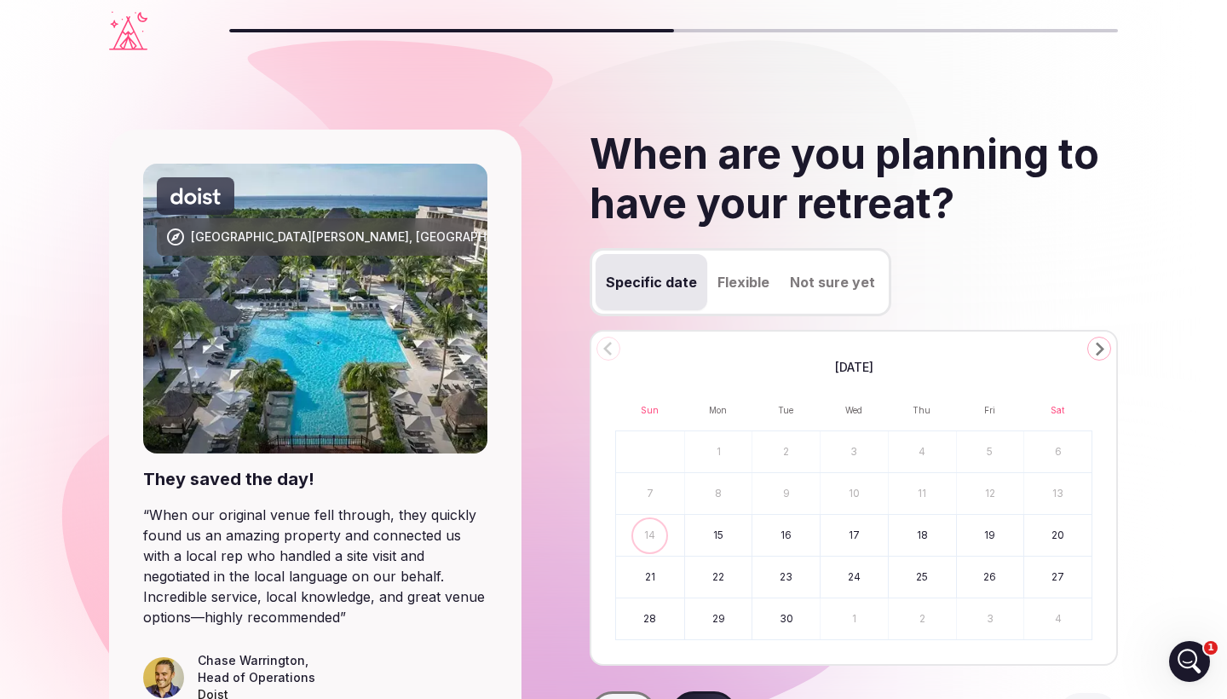
scroll to position [66, 0]
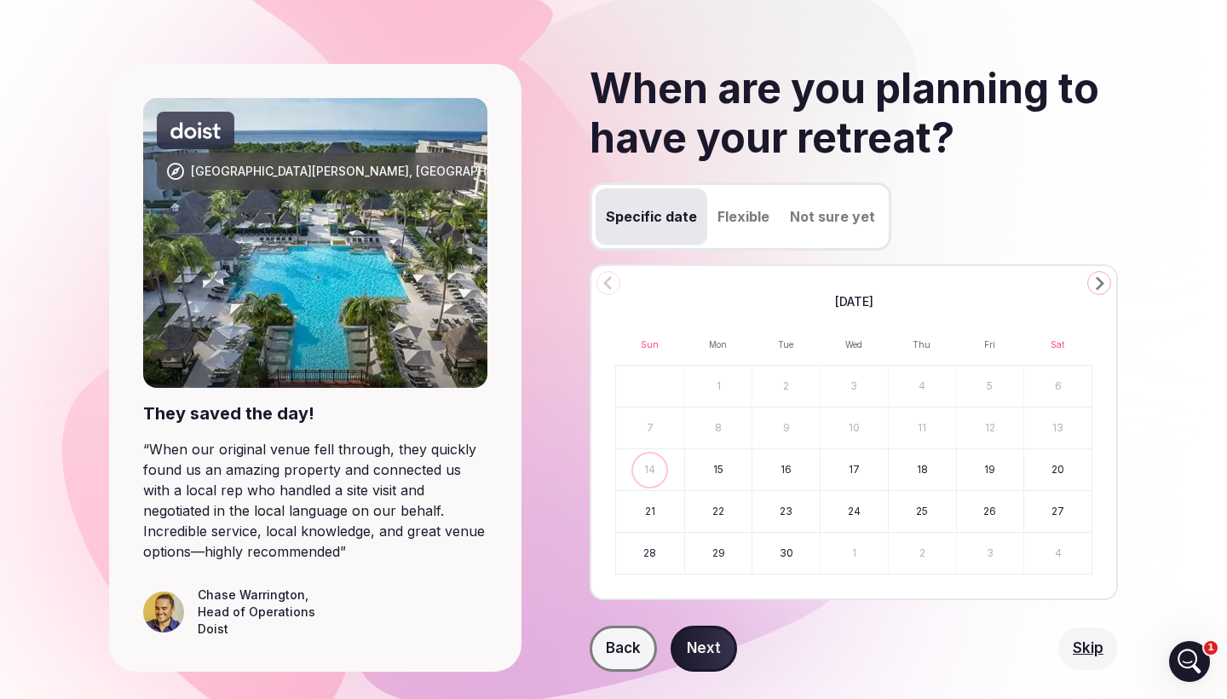
click at [1078, 644] on button "Skip" at bounding box center [1089, 648] width 60 height 43
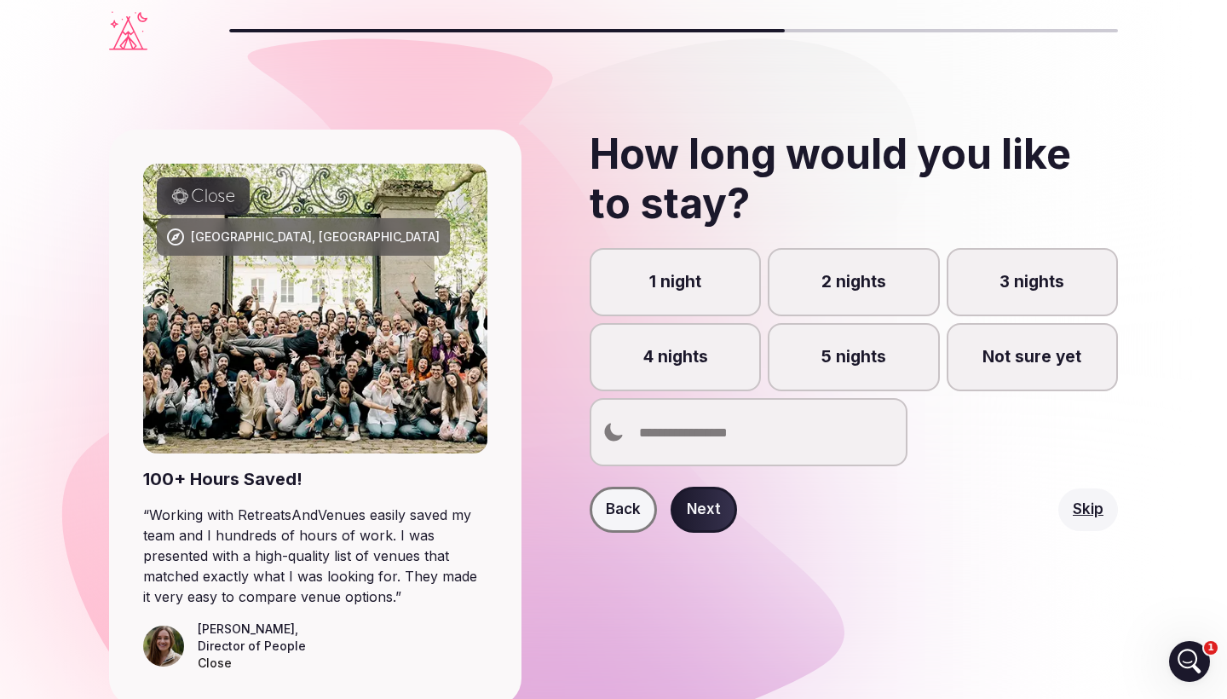
click at [1089, 505] on button "Skip" at bounding box center [1089, 509] width 60 height 43
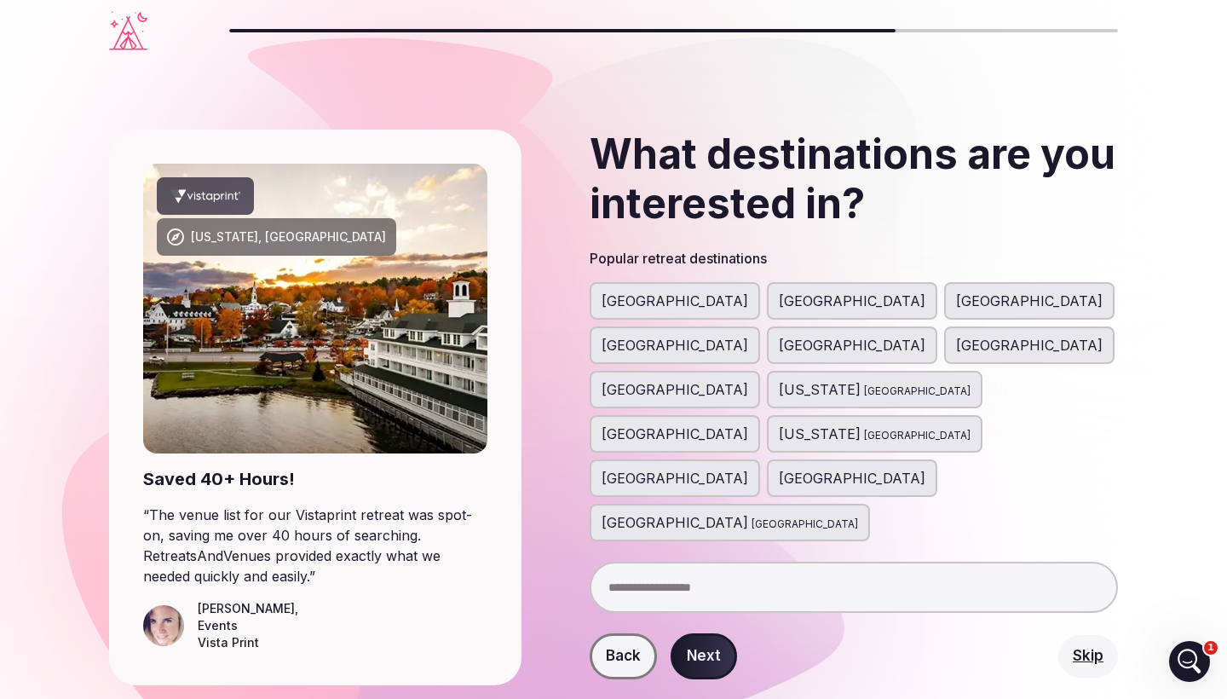
click at [1103, 635] on button "Skip" at bounding box center [1089, 656] width 60 height 43
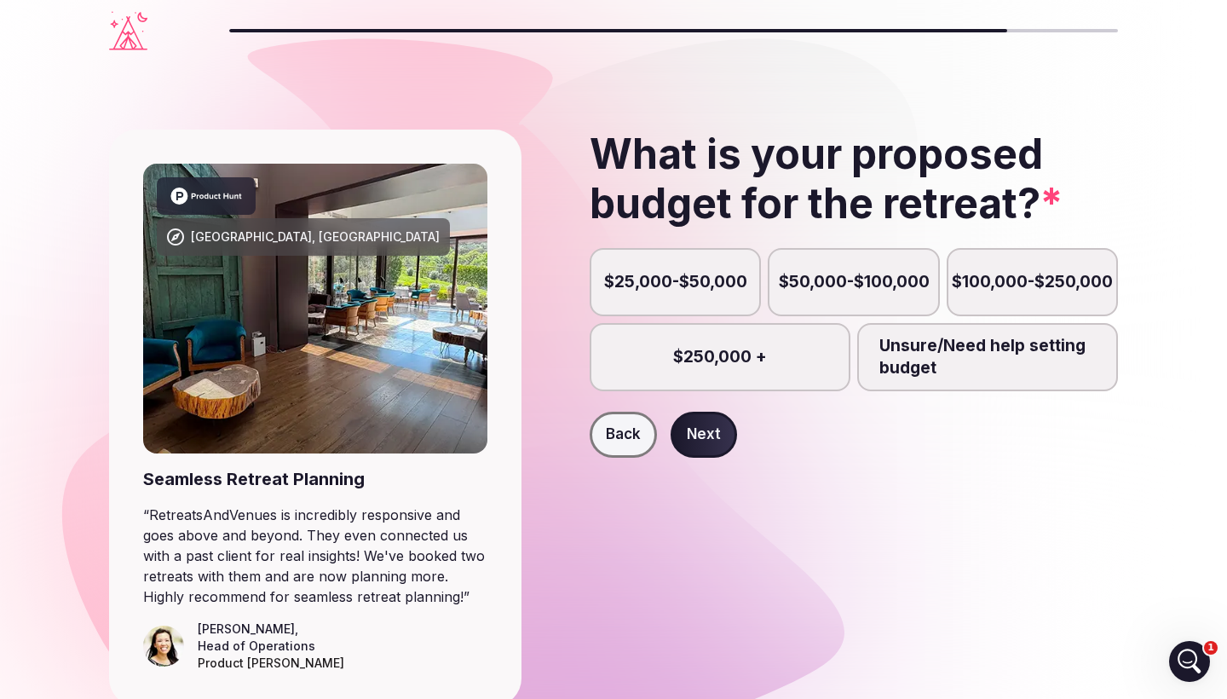
click at [708, 430] on button "Next" at bounding box center [704, 435] width 66 height 46
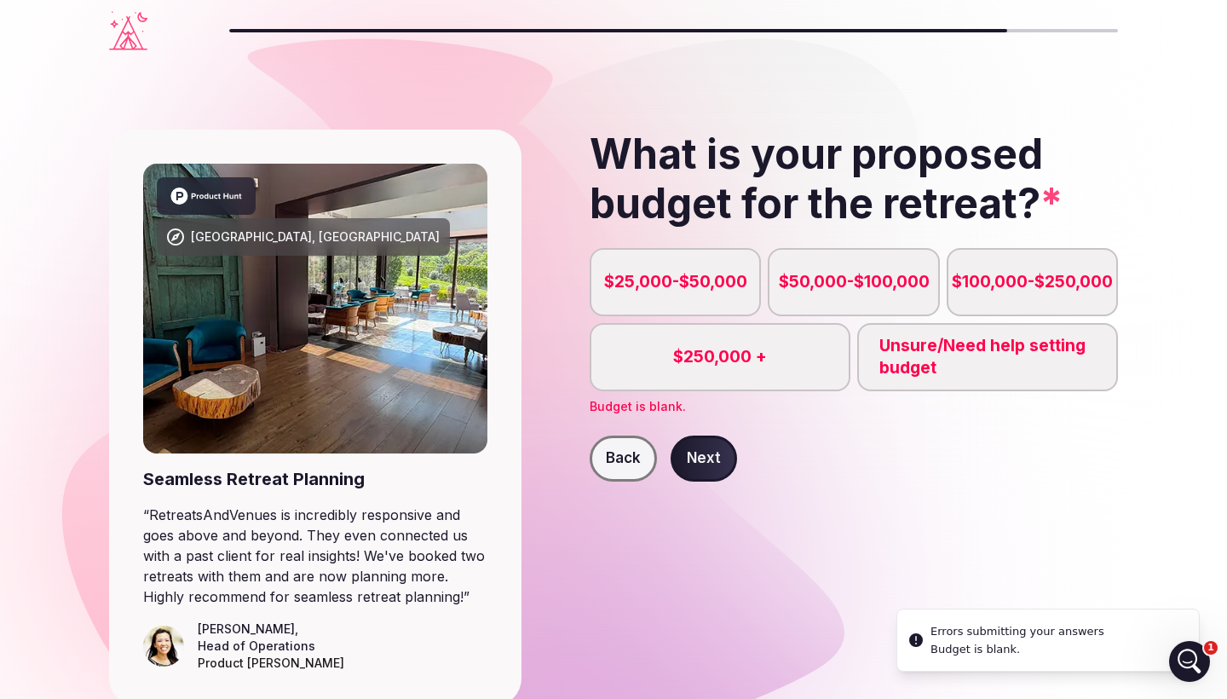
click at [973, 343] on label "Unsure/Need help setting budget" at bounding box center [987, 357] width 261 height 68
click at [988, 358] on button "Unsure/Need help setting budget" at bounding box center [996, 366] width 17 height 17
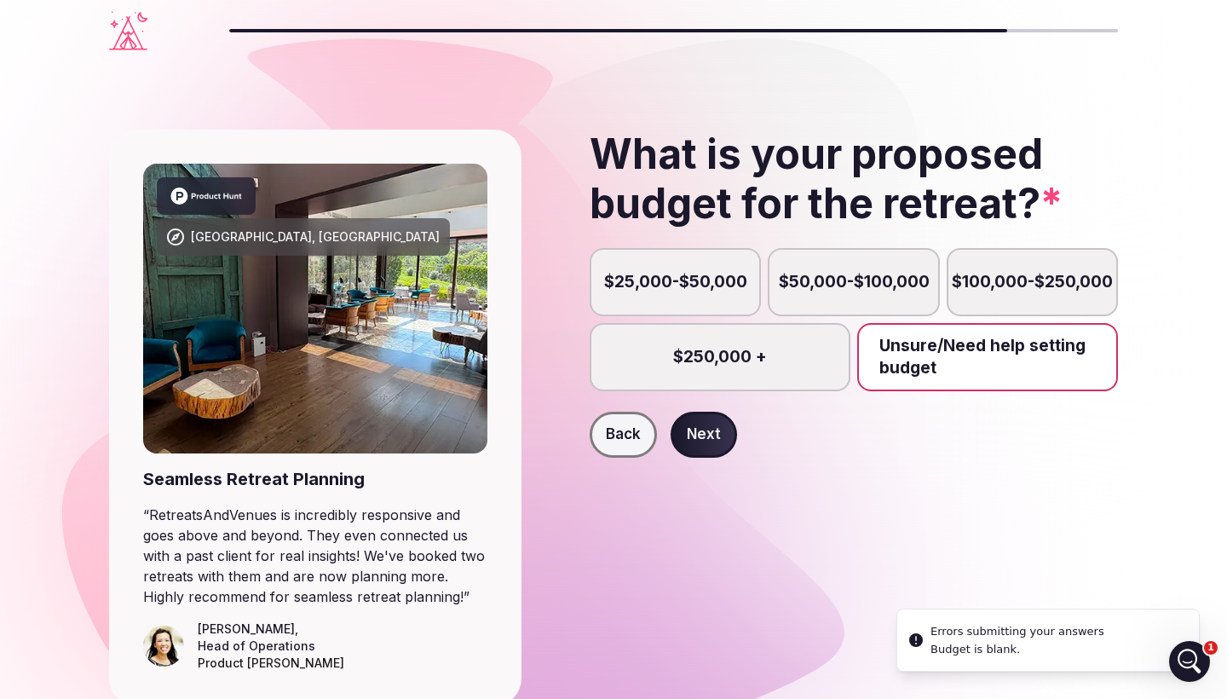
click at [708, 449] on button "Next" at bounding box center [704, 435] width 66 height 46
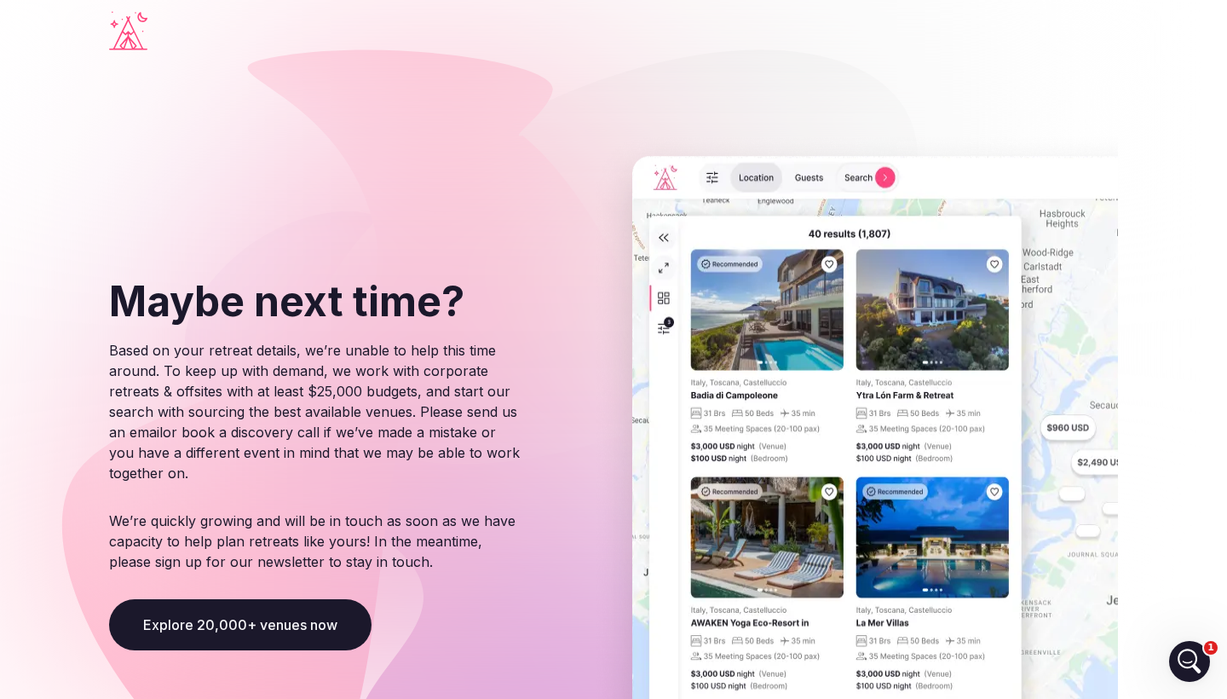
click at [135, 47] on icon "Visit the homepage" at bounding box center [128, 33] width 38 height 34
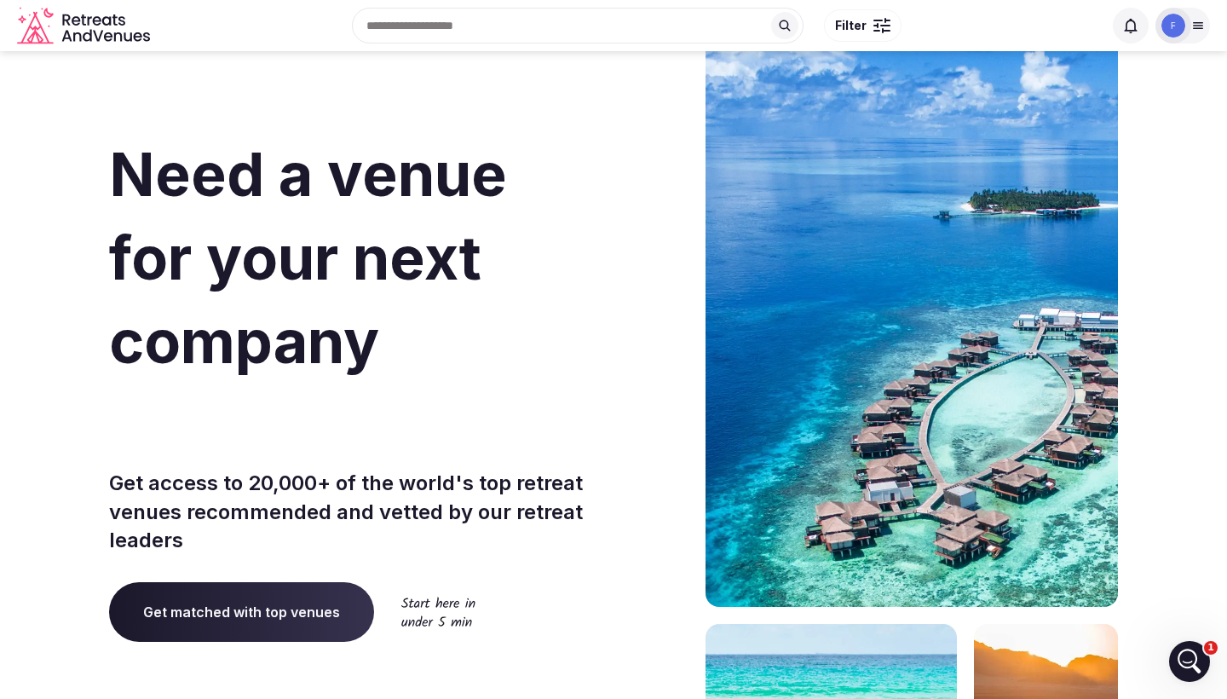
click at [1198, 25] on icon at bounding box center [1199, 26] width 14 height 14
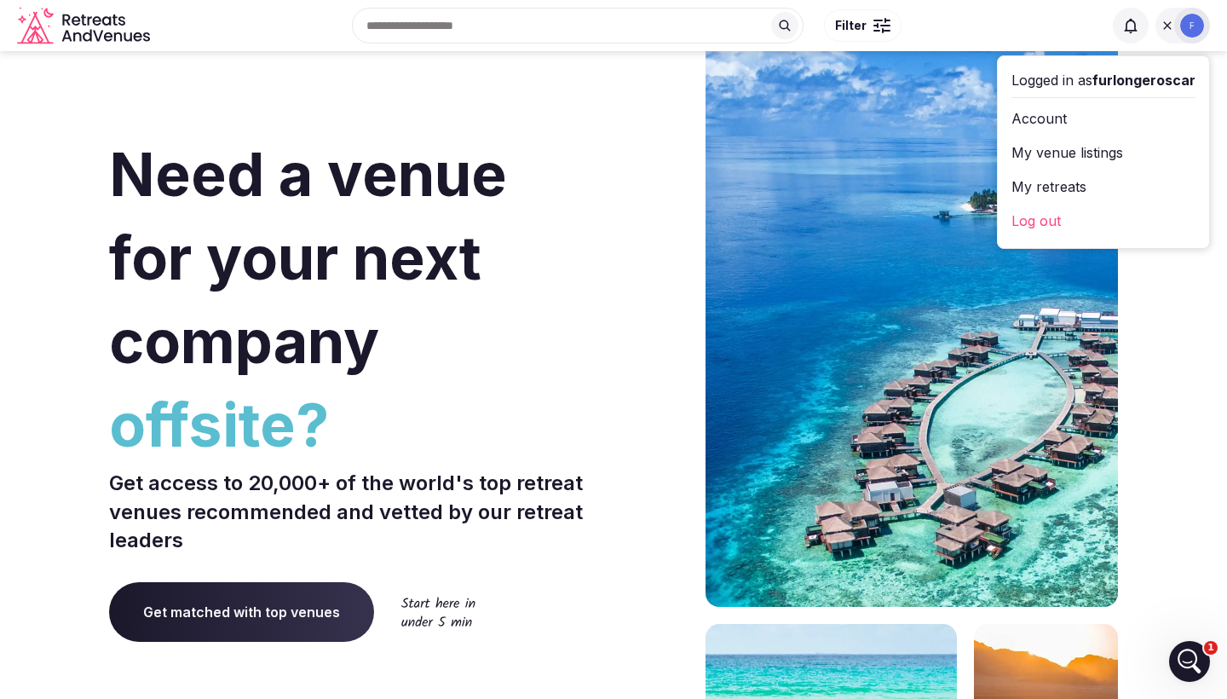
click at [1047, 158] on link "My venue listings" at bounding box center [1104, 152] width 184 height 27
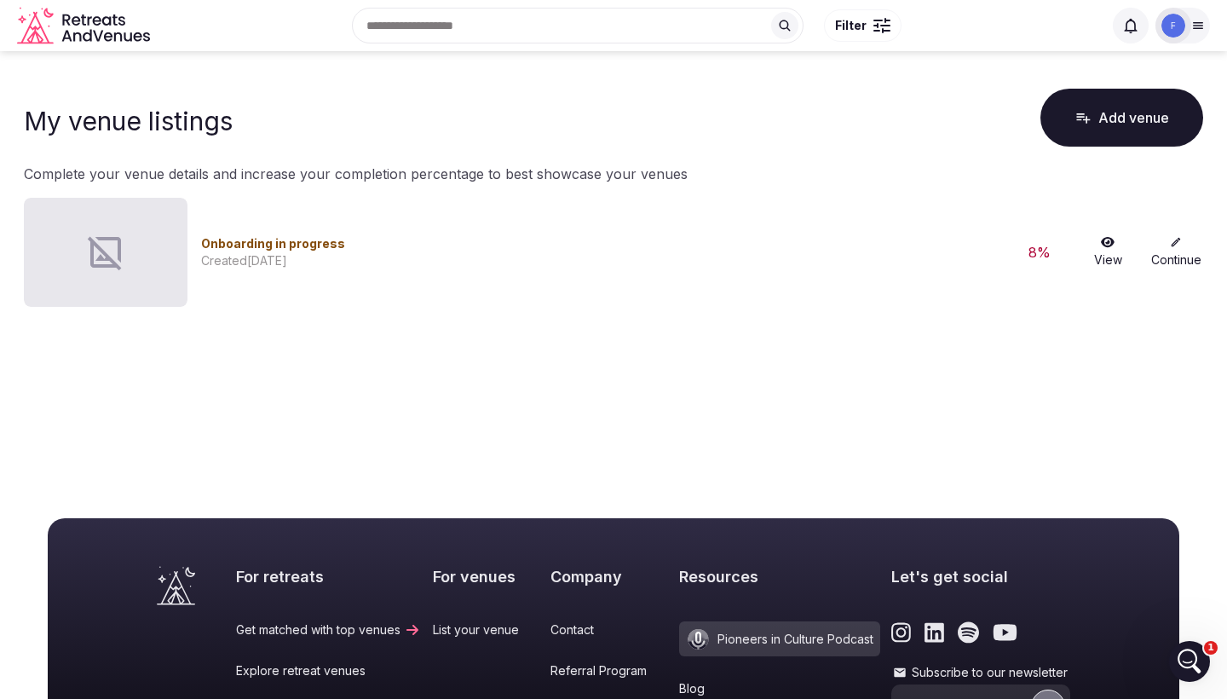
click at [1169, 250] on link "Continue" at bounding box center [1176, 252] width 55 height 32
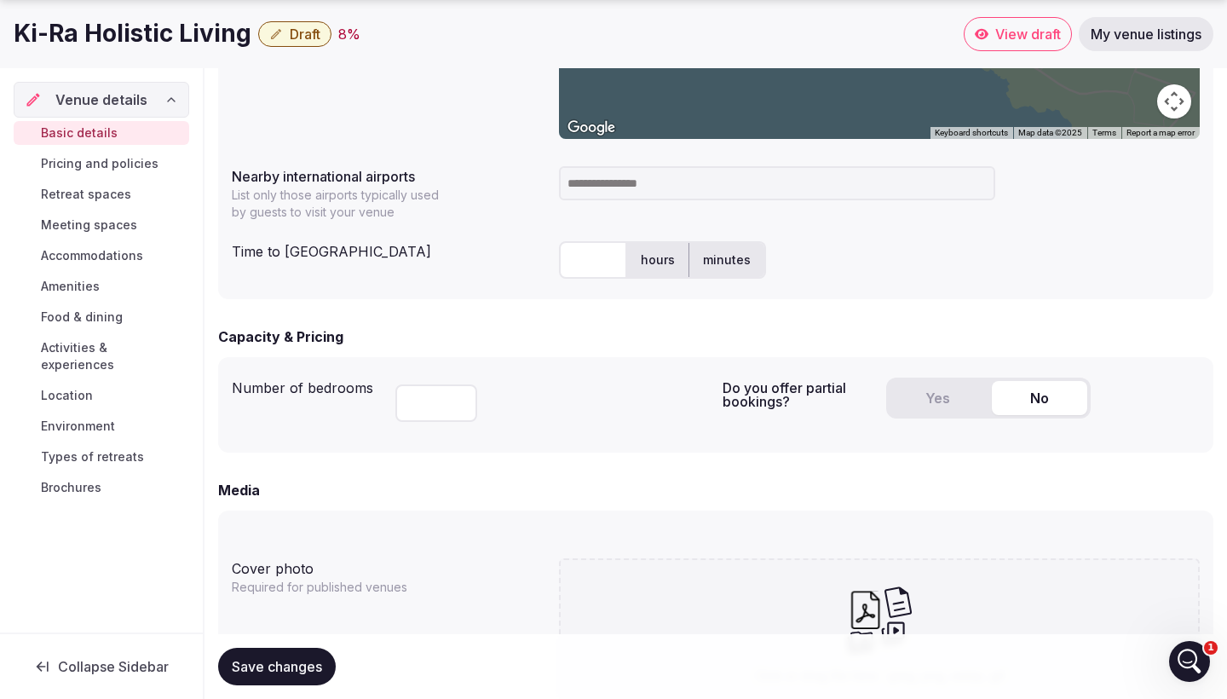
scroll to position [857, 0]
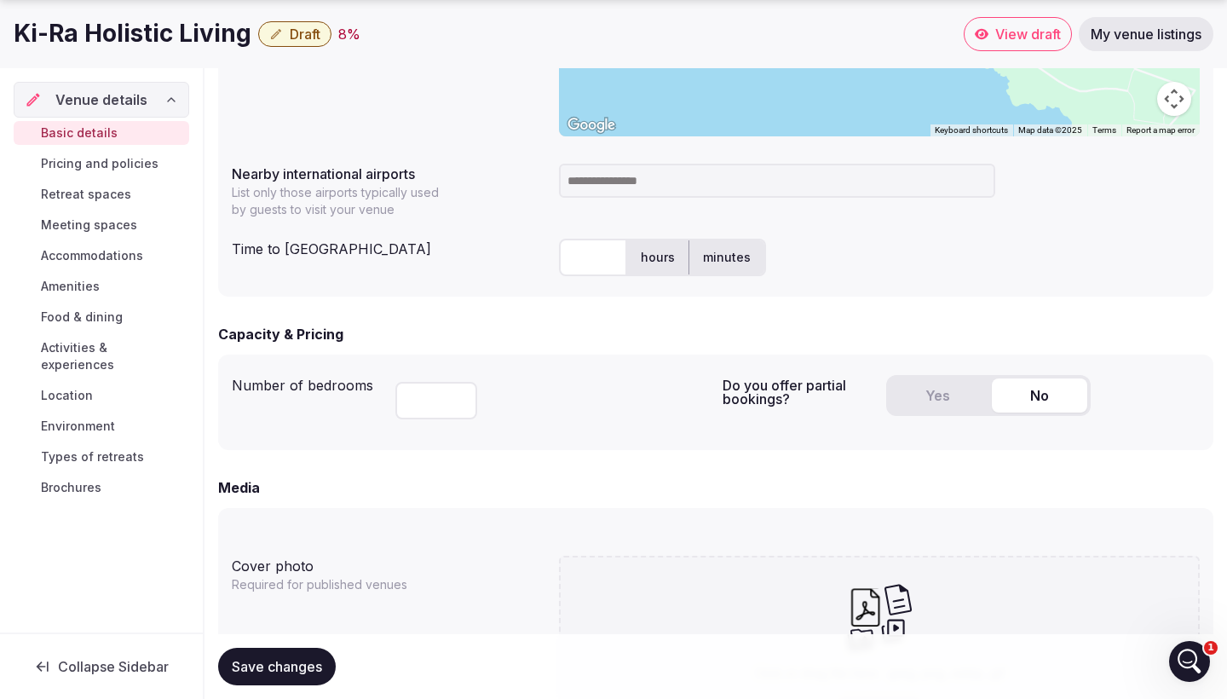
click at [586, 256] on input "text" at bounding box center [593, 258] width 68 height 38
type input "*"
click at [638, 266] on label "hours" at bounding box center [657, 257] width 61 height 44
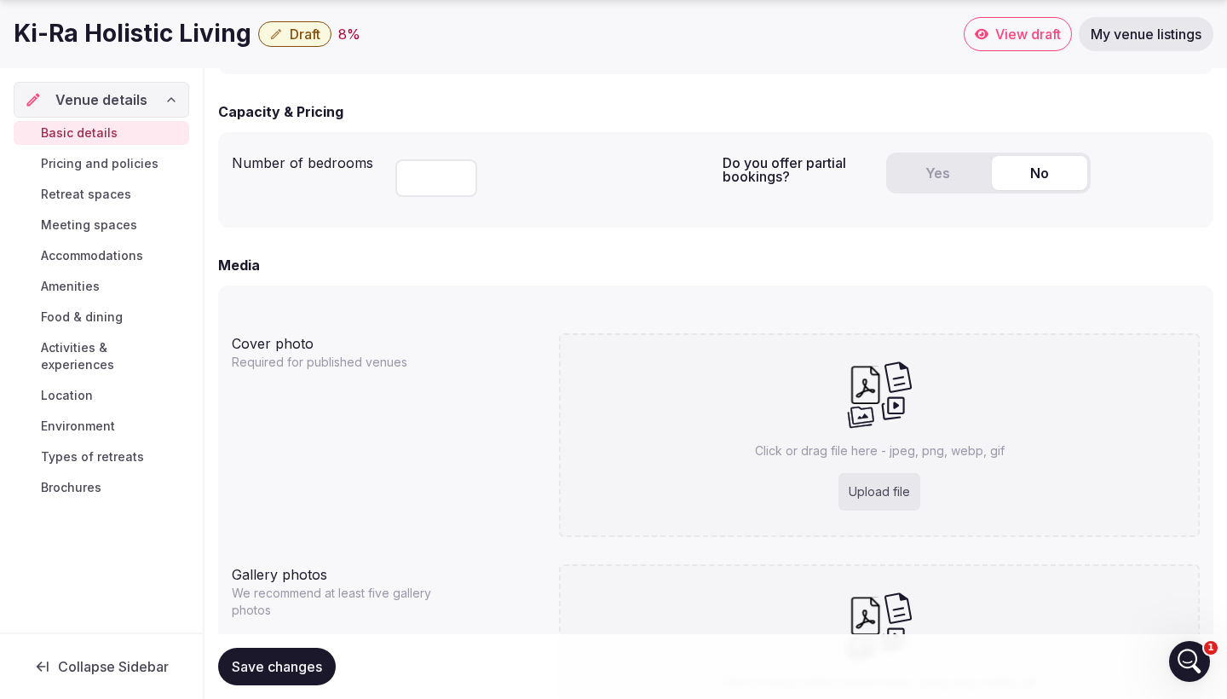
scroll to position [1083, 0]
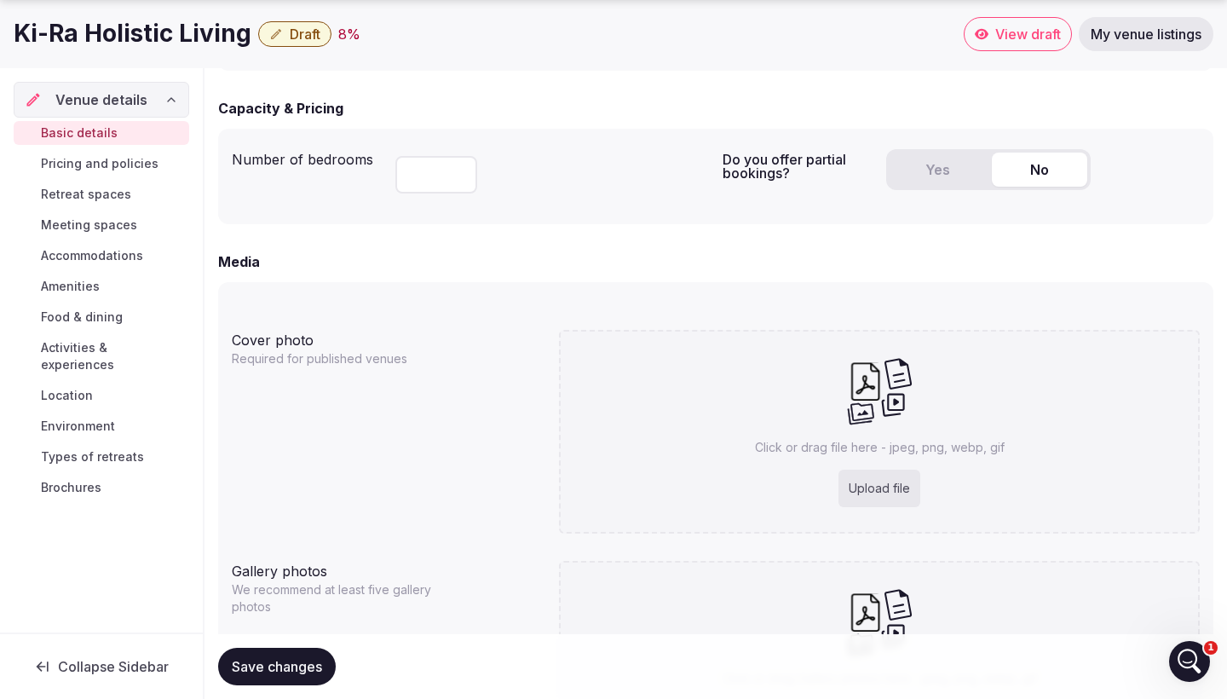
click at [421, 182] on input "number" at bounding box center [436, 175] width 82 height 38
type input "**"
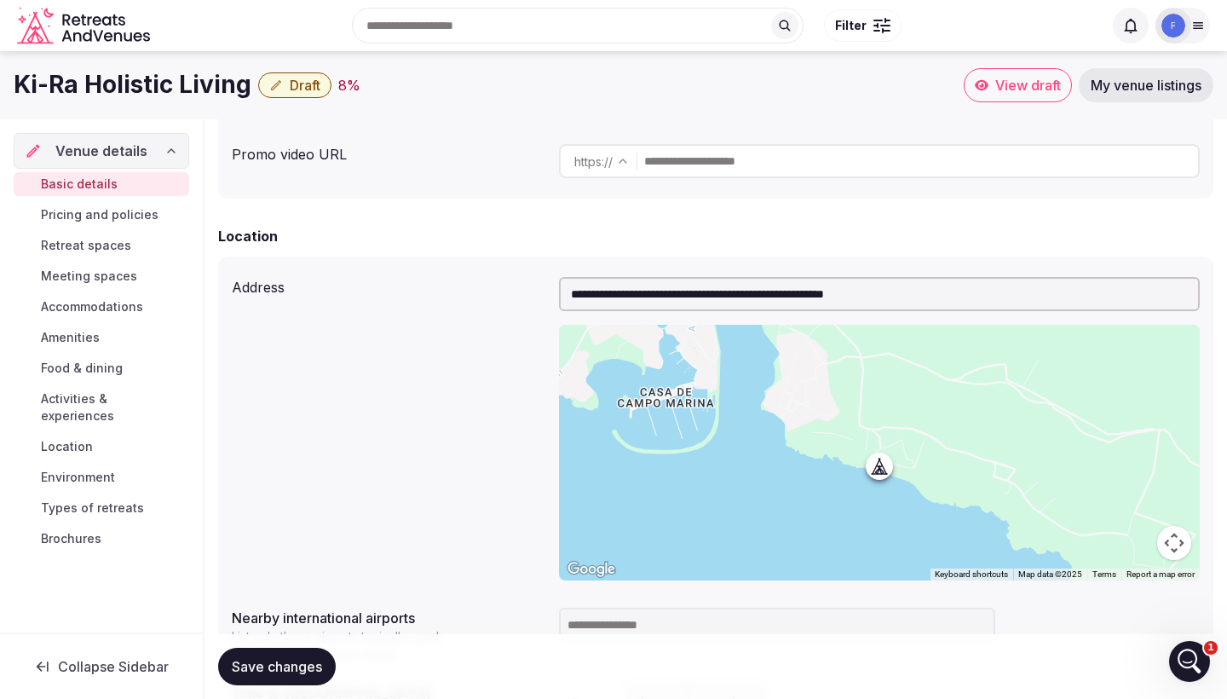
scroll to position [185, 0]
